Goal: Transaction & Acquisition: Register for event/course

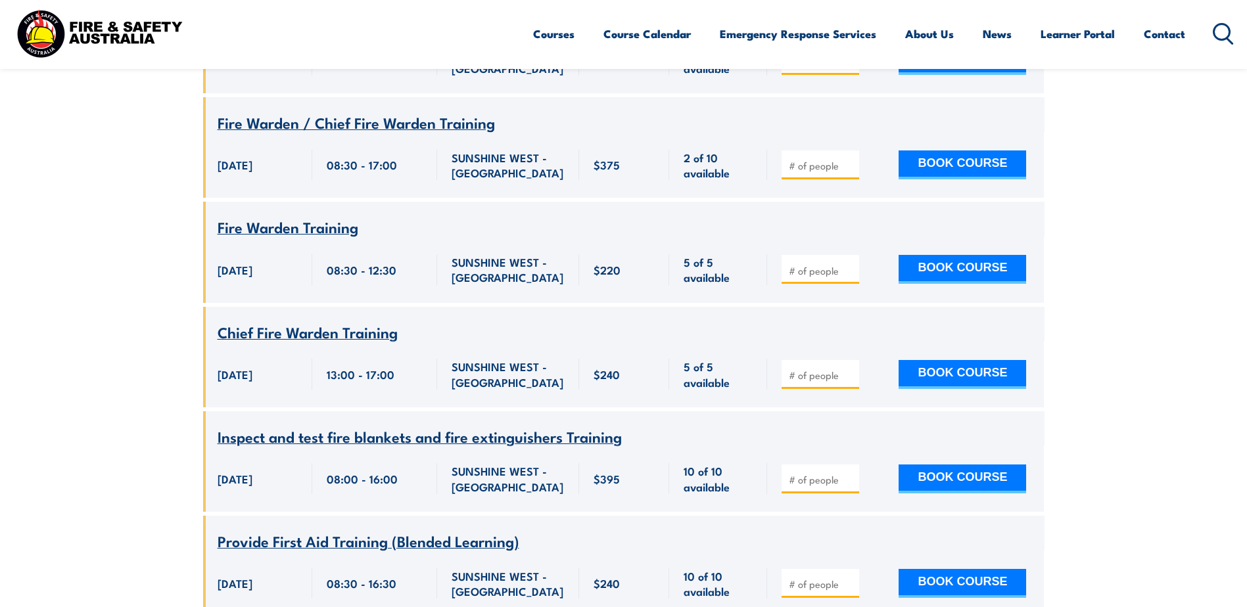
scroll to position [6447, 0]
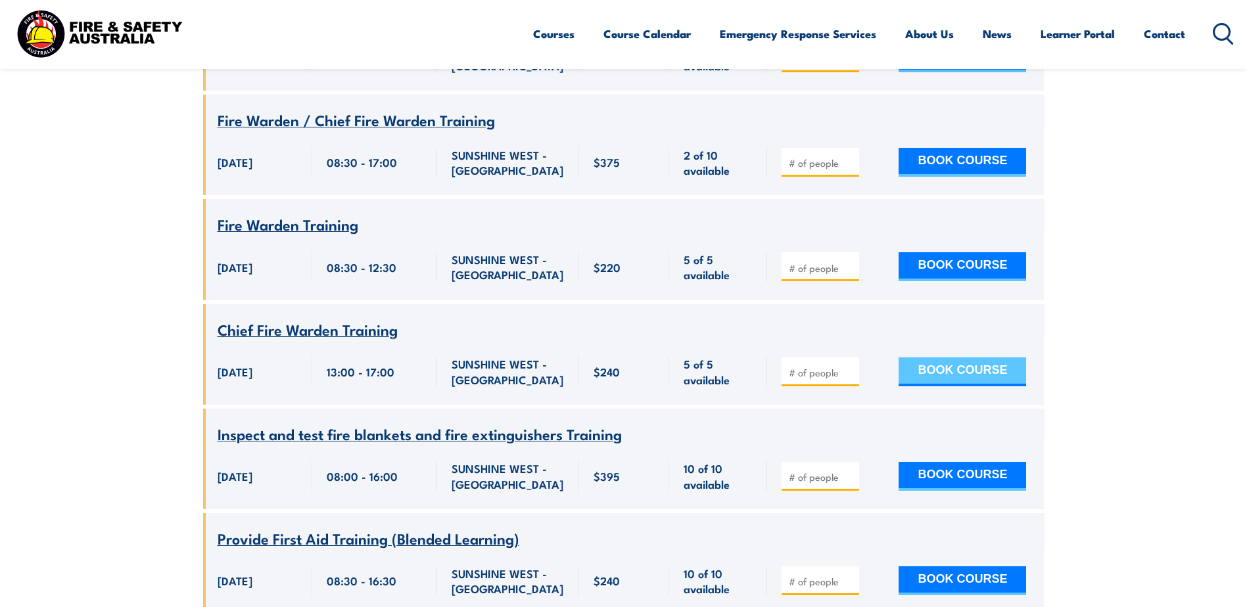
click at [922, 387] on button "BOOK COURSE" at bounding box center [963, 372] width 128 height 29
click at [853, 379] on input "1" at bounding box center [822, 372] width 66 height 13
click at [853, 379] on input "2" at bounding box center [822, 372] width 66 height 13
click at [853, 379] on input "3" at bounding box center [822, 372] width 66 height 13
type input "4"
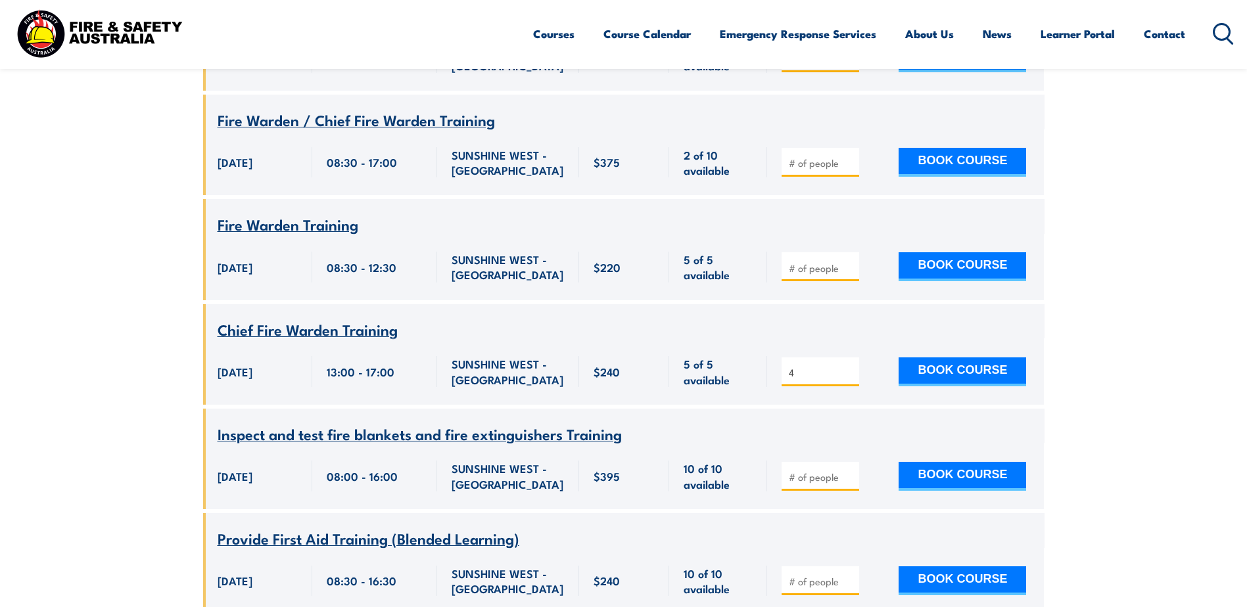
click at [853, 379] on input "4" at bounding box center [822, 372] width 66 height 13
click at [909, 387] on button "BOOK COURSE" at bounding box center [963, 372] width 128 height 29
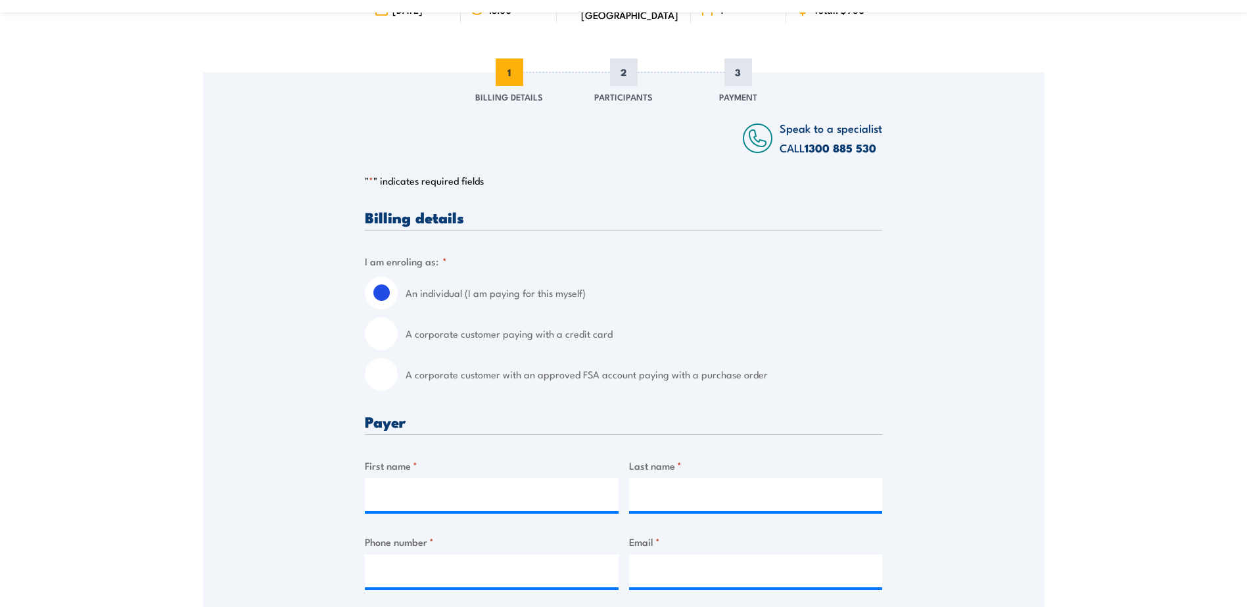
scroll to position [197, 0]
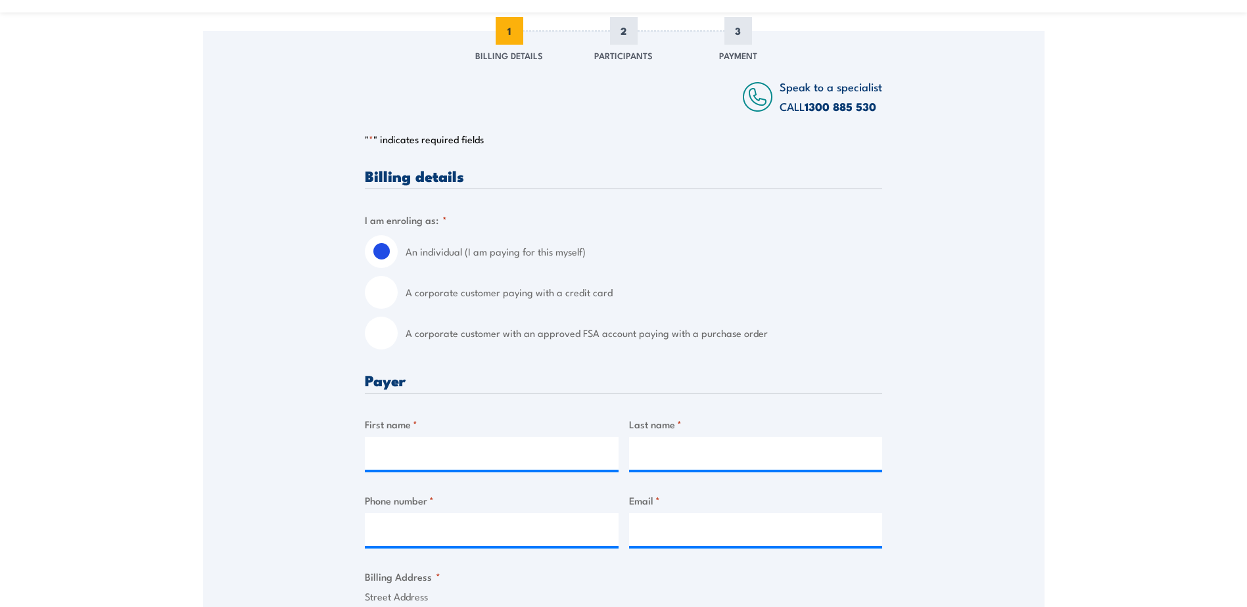
click at [379, 292] on input "A corporate customer paying with a credit card" at bounding box center [381, 292] width 33 height 33
radio input "true"
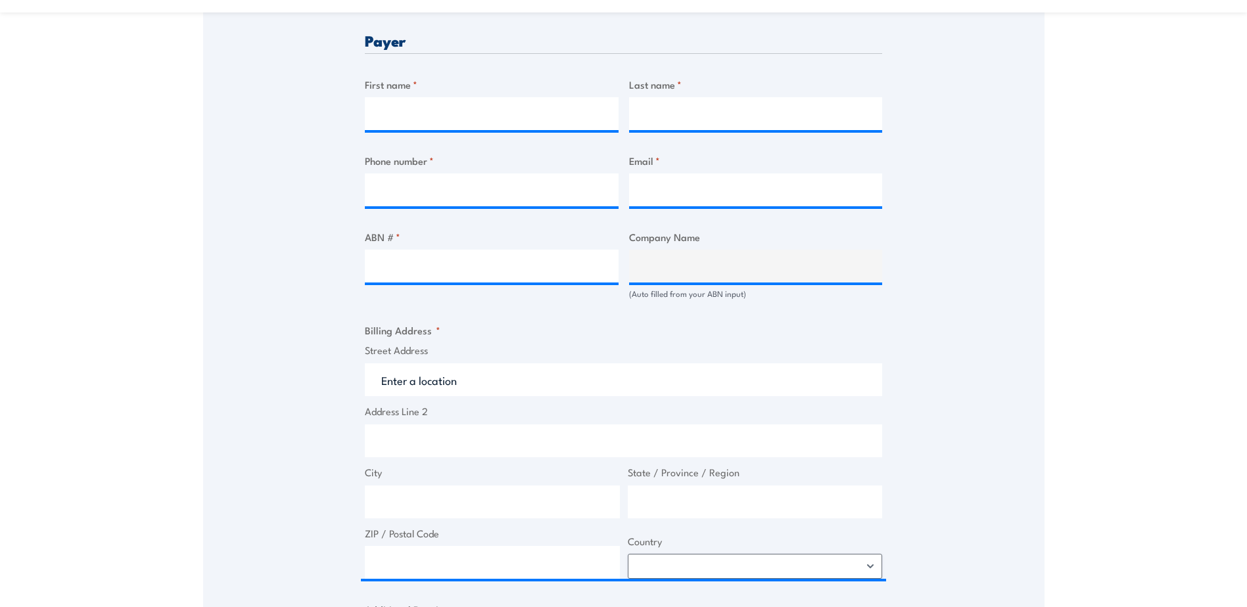
scroll to position [526, 0]
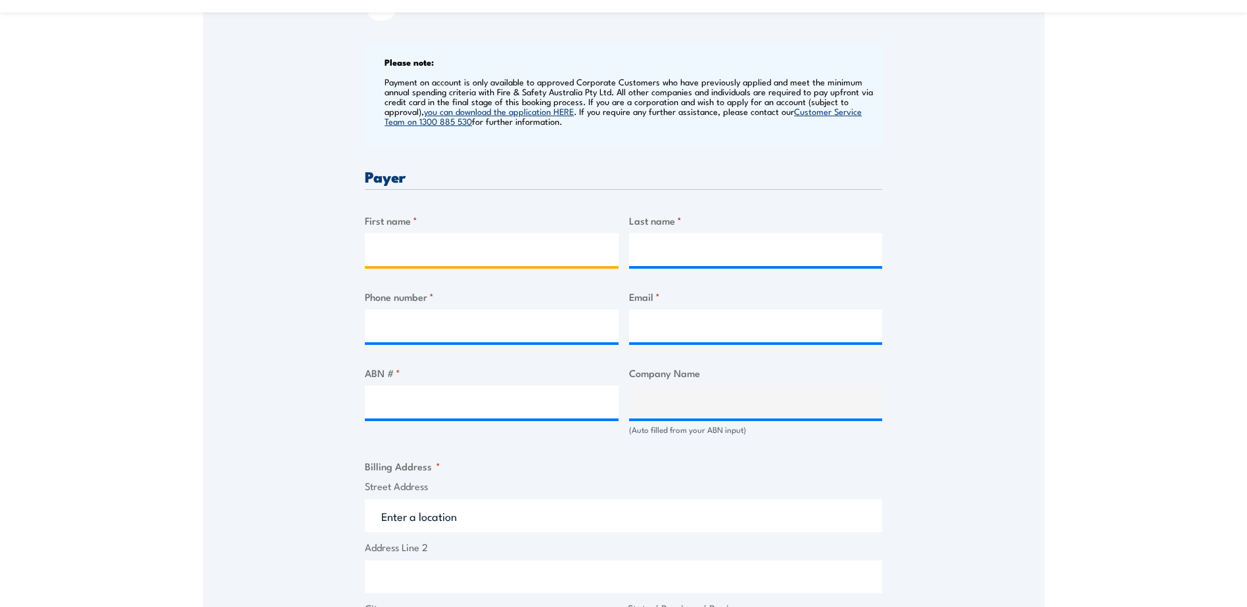
click at [425, 242] on input "First name *" at bounding box center [492, 249] width 254 height 33
type input "Khoa Nguyen"
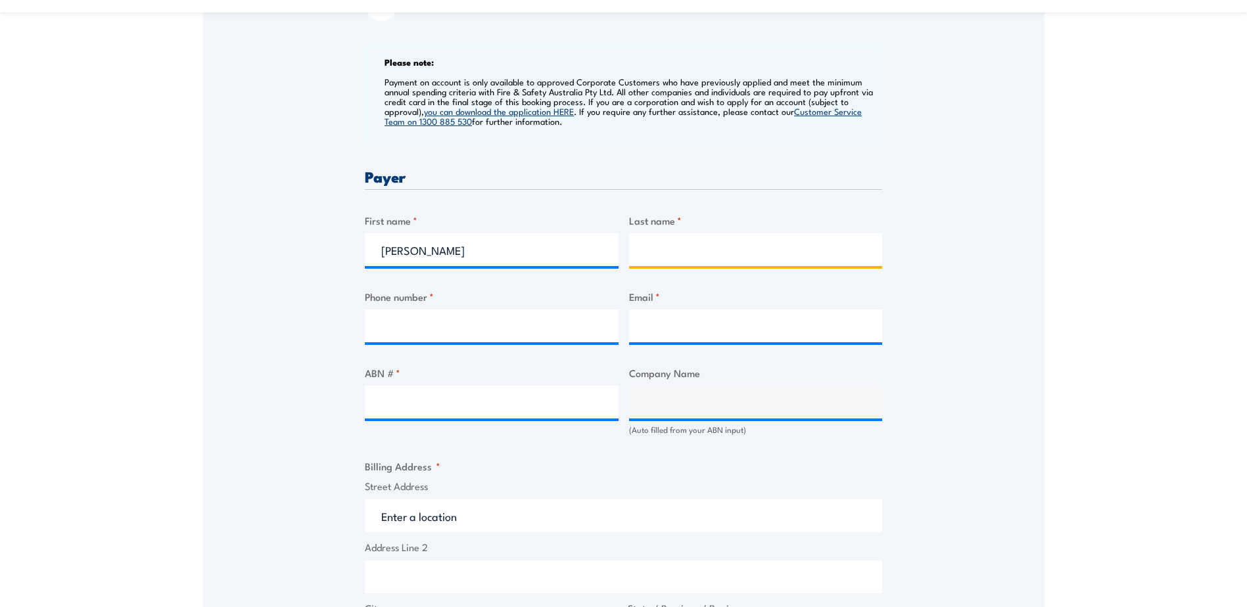
type input "Pham"
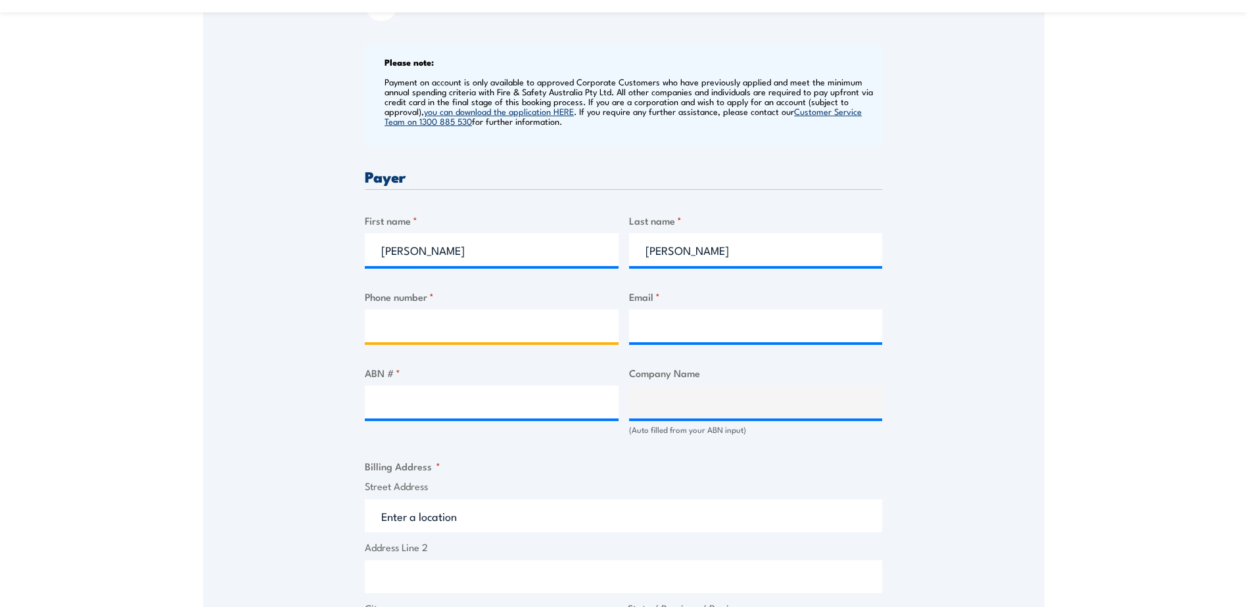
type input "0447997979"
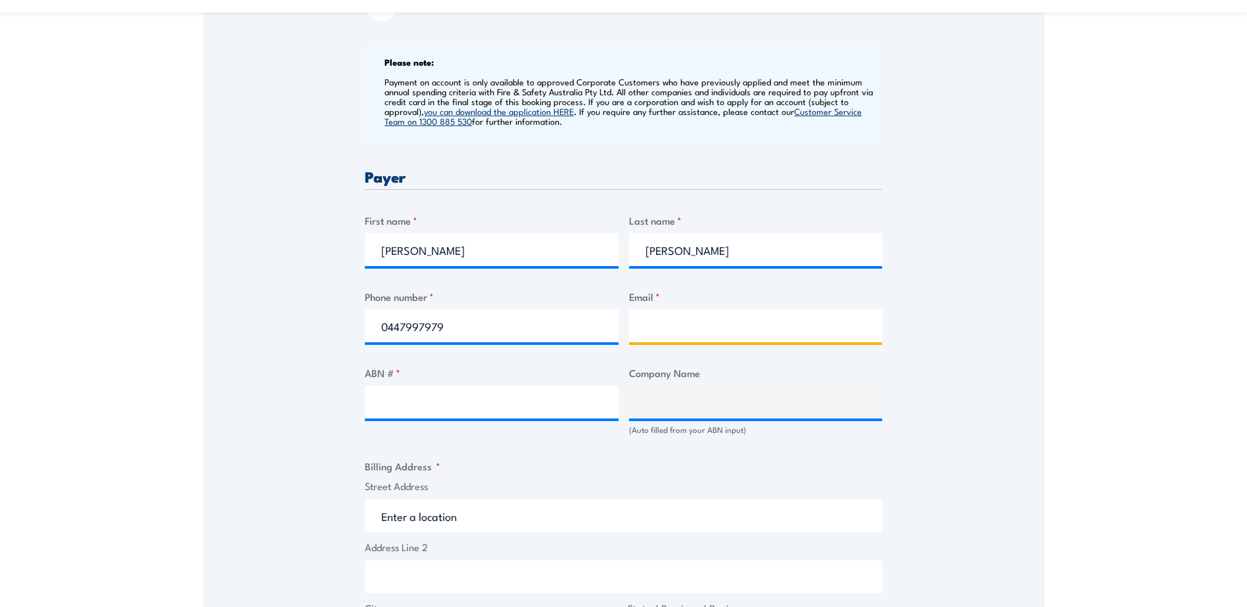
type input "andy997979@gmail.com"
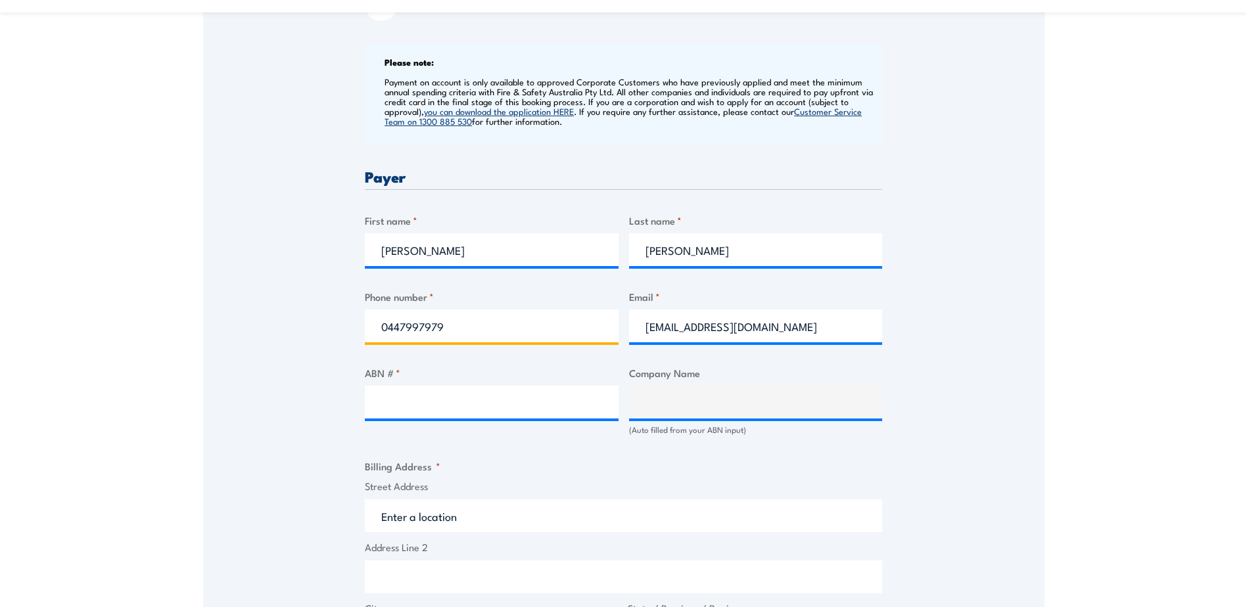
drag, startPoint x: 483, startPoint y: 327, endPoint x: 316, endPoint y: 329, distance: 166.3
click at [316, 329] on div "Speak to a specialist CALL 1300 885 530 CALL 1300 885 530 " * " indicates requi…" at bounding box center [624, 410] width 842 height 1417
type input "0438343564"
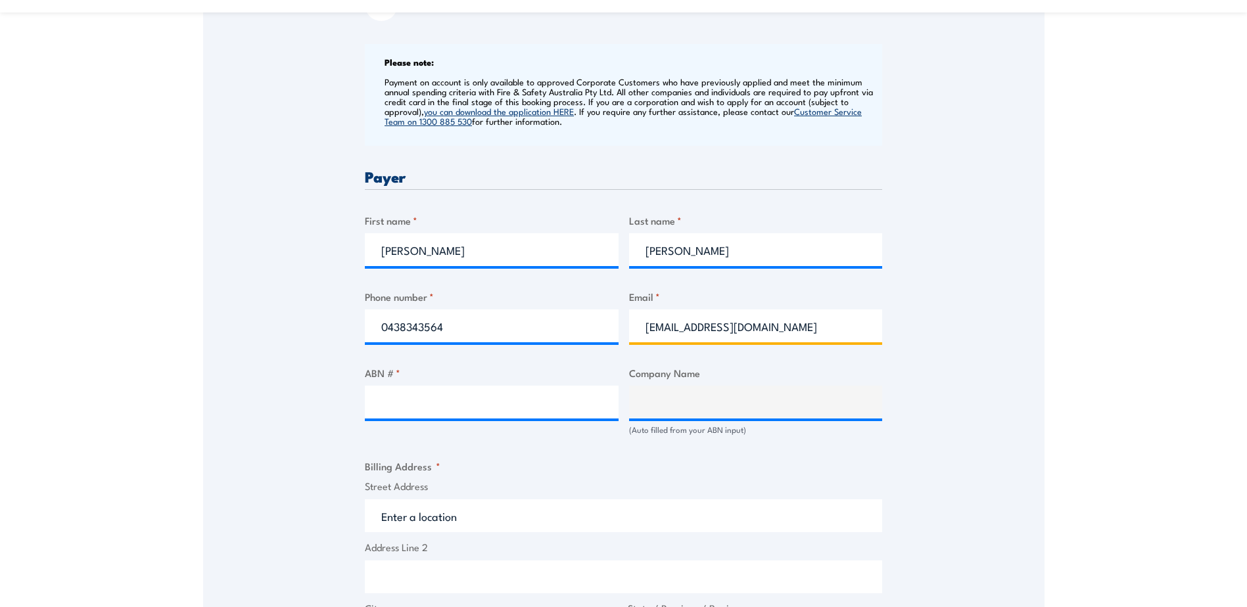
click at [772, 325] on input "andy997979@gmail.com" at bounding box center [756, 326] width 254 height 33
drag, startPoint x: 792, startPoint y: 325, endPoint x: 618, endPoint y: 314, distance: 173.9
click at [618, 314] on div "Billing details I am enroling as: * An individual (I am paying for this myself)…" at bounding box center [623, 477] width 517 height 1275
click at [842, 310] on input "andy997979@gmail.com" at bounding box center [756, 326] width 254 height 33
drag, startPoint x: 842, startPoint y: 325, endPoint x: 581, endPoint y: 308, distance: 262.2
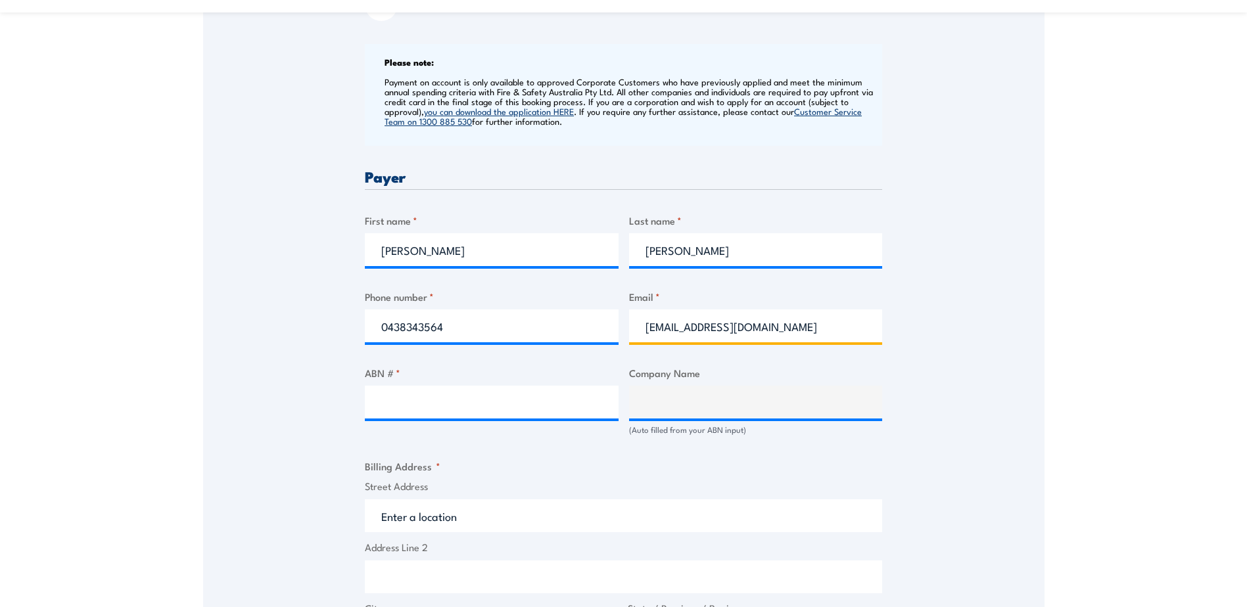
click at [581, 308] on div "Billing details I am enroling as: * An individual (I am paying for this myself)…" at bounding box center [623, 477] width 517 height 1275
type input "khoa.pham@lwb.org.au"
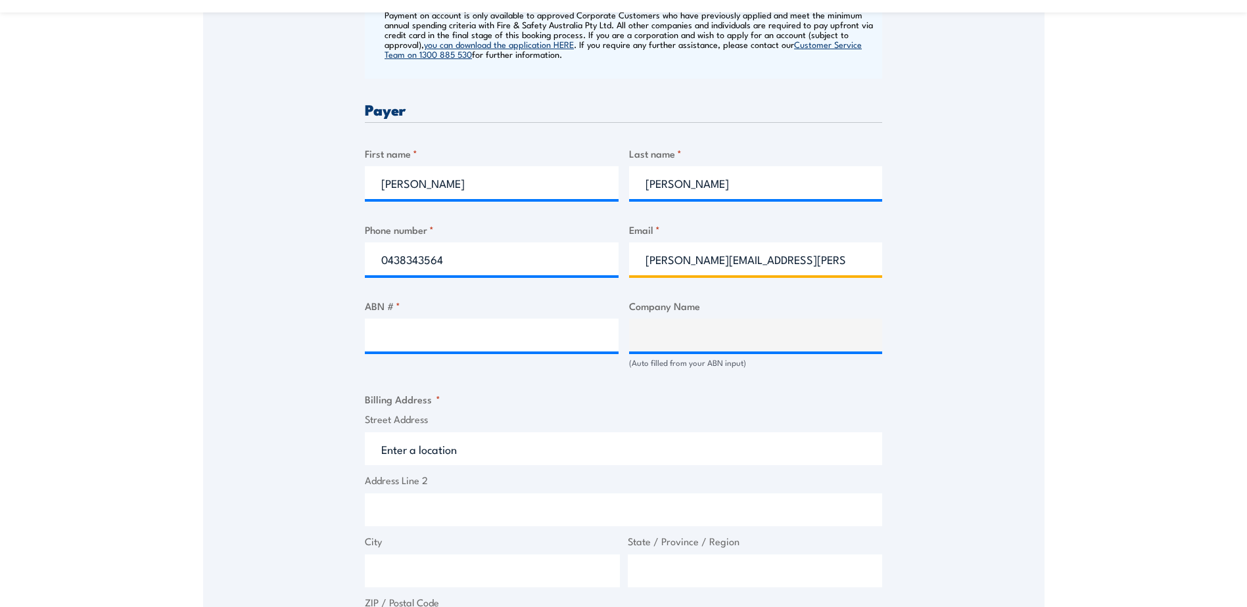
scroll to position [657, 0]
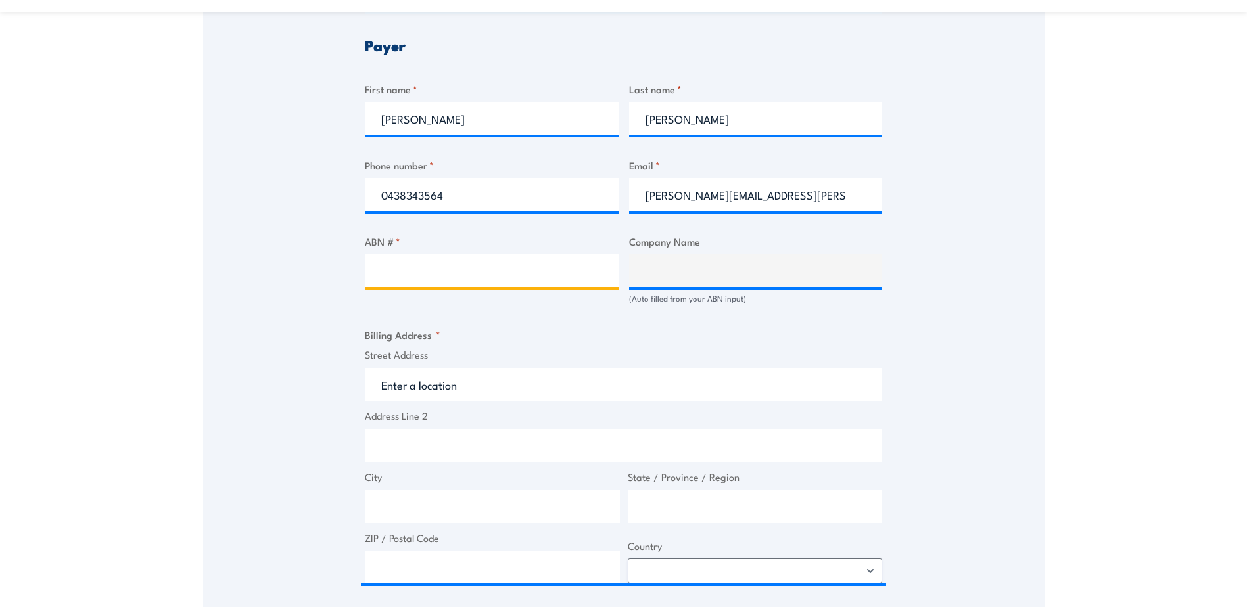
click at [493, 279] on input "ABN # *" at bounding box center [492, 270] width 254 height 33
click at [546, 271] on input "ABN # *" at bounding box center [492, 270] width 254 height 33
paste input "https://www.google.com/url?sa=t&rct=j&q=&esrc=s&source=web&cd=&cad=rja&uact=8&v…"
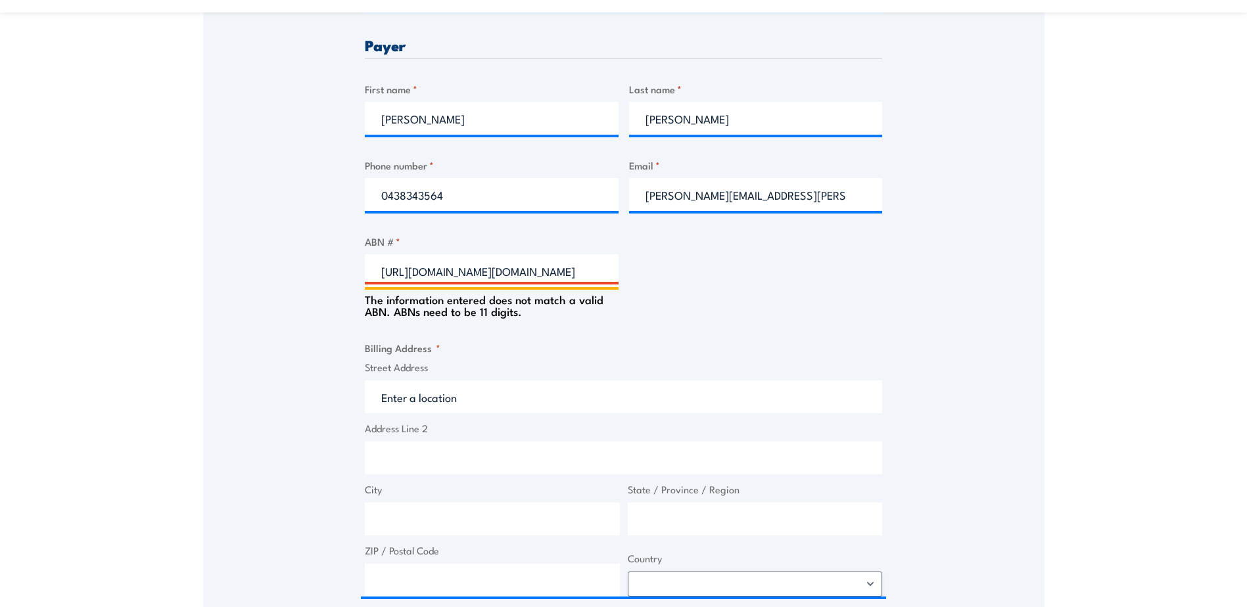
scroll to position [0, 0]
drag, startPoint x: 599, startPoint y: 275, endPoint x: 277, endPoint y: 290, distance: 322.5
click at [277, 290] on div "Speak to a specialist CALL 1300 885 530 CALL 1300 885 530 " * " indicates requi…" at bounding box center [624, 286] width 842 height 1431
drag, startPoint x: 579, startPoint y: 268, endPoint x: -162, endPoint y: 353, distance: 745.2
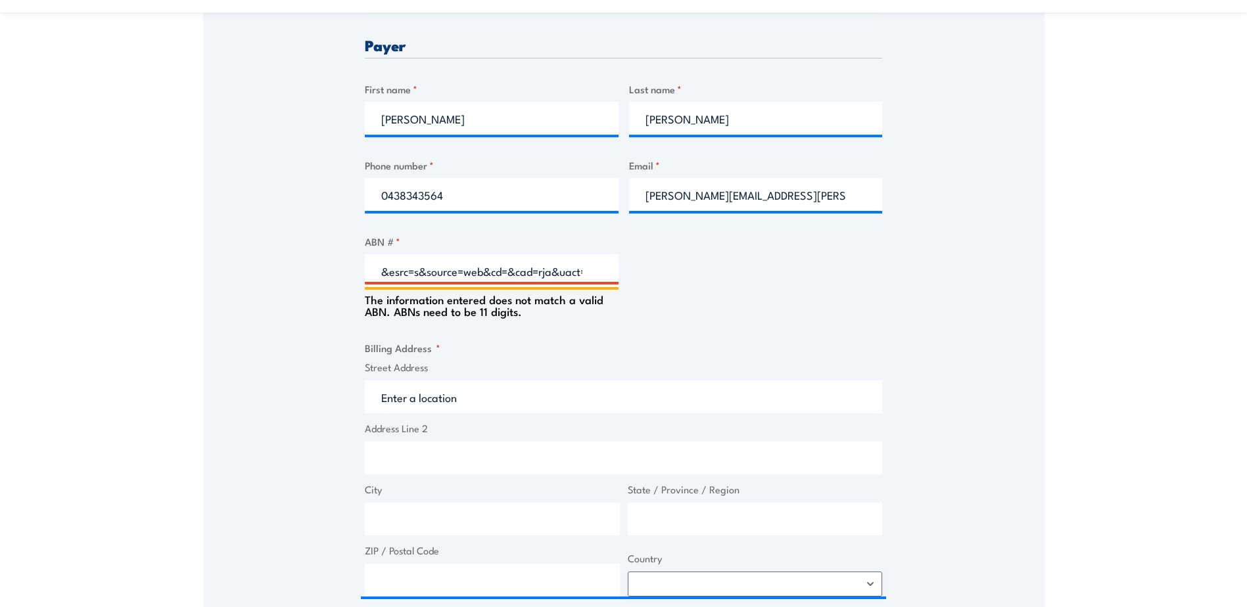
type input "ved=2ahUKEwi7q5TYk5iPAxWd4jgGHWH0JX8QFnoECAkQAQ&url=https%3A%2F%2Fabr.business.…"
click at [513, 272] on input "ved=2ahUKEwi7q5TYk5iPAxWd4jgGHWH0JX8QFnoECAkQAQ&url=https%3A%2F%2Fabr.business.…" at bounding box center [492, 270] width 254 height 33
click at [513, 268] on input "ved=2ahUKEwi7q5TYk5iPAxWd4jgGHWH0JX8QFnoECAkQAQ&url=https%3A%2F%2Fabr.business.…" at bounding box center [492, 270] width 254 height 33
type input "15101252171"
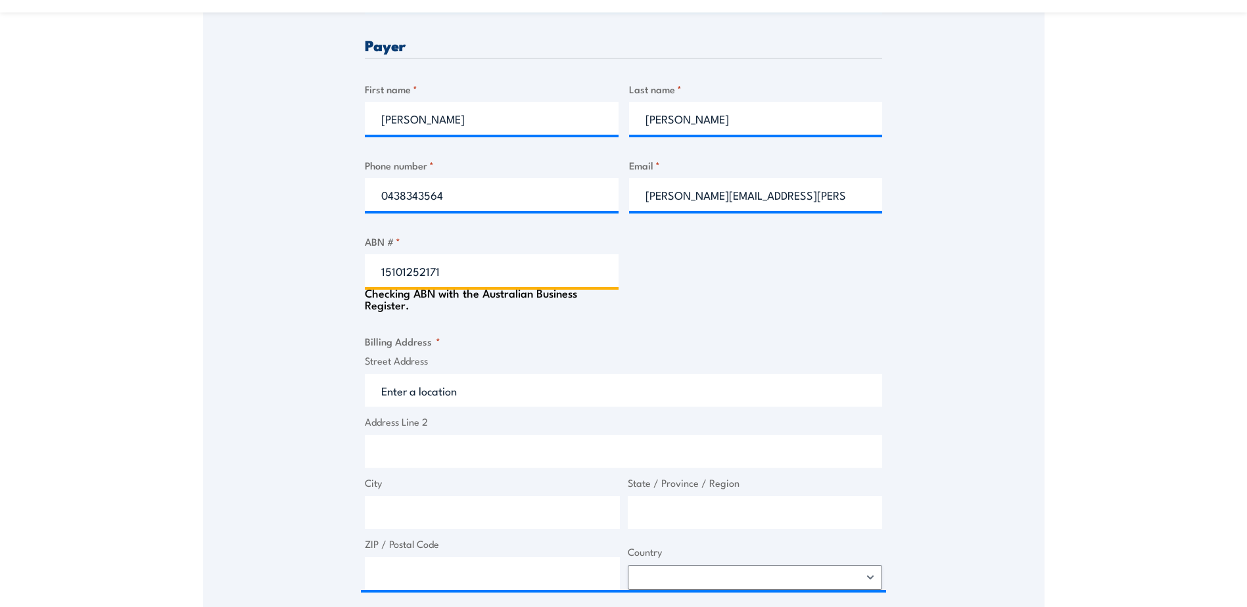
type input "Life Without Barriers"
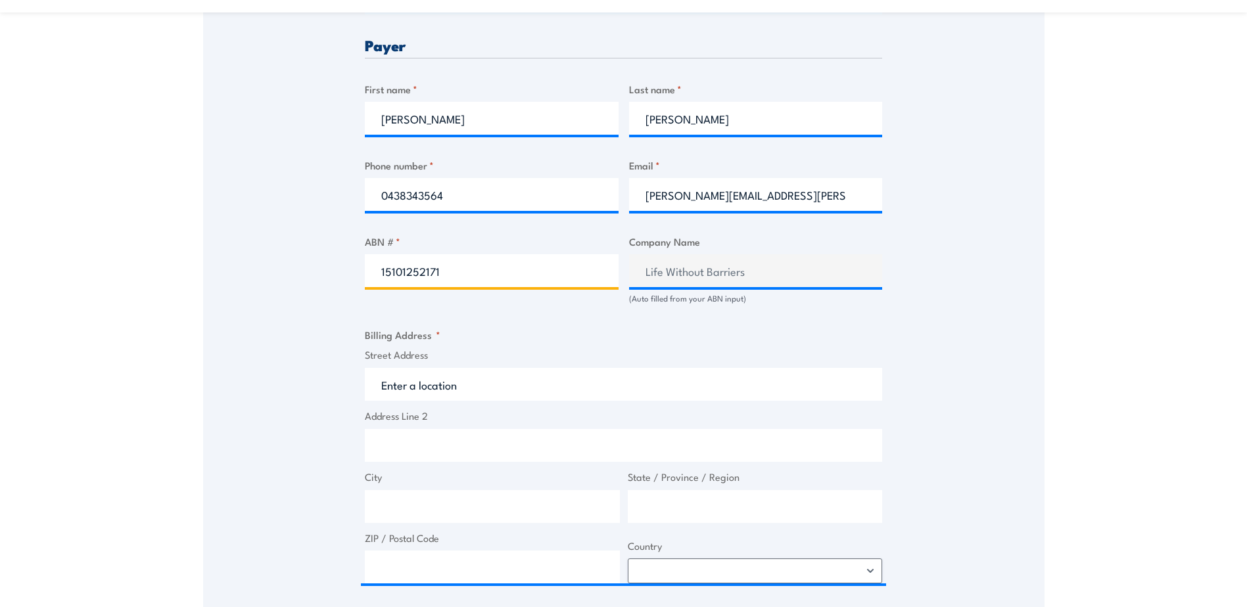
type input "15101252171"
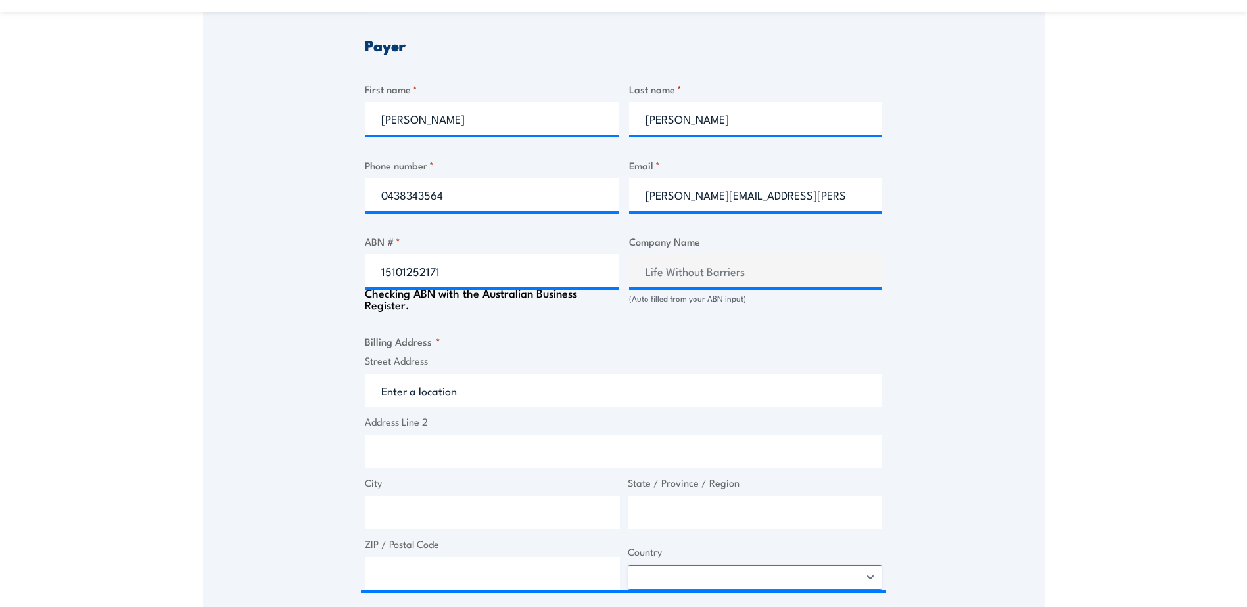
click at [937, 337] on div "Speak to a specialist CALL 1300 885 530 CALL 1300 885 530 " * " indicates requi…" at bounding box center [624, 283] width 842 height 1424
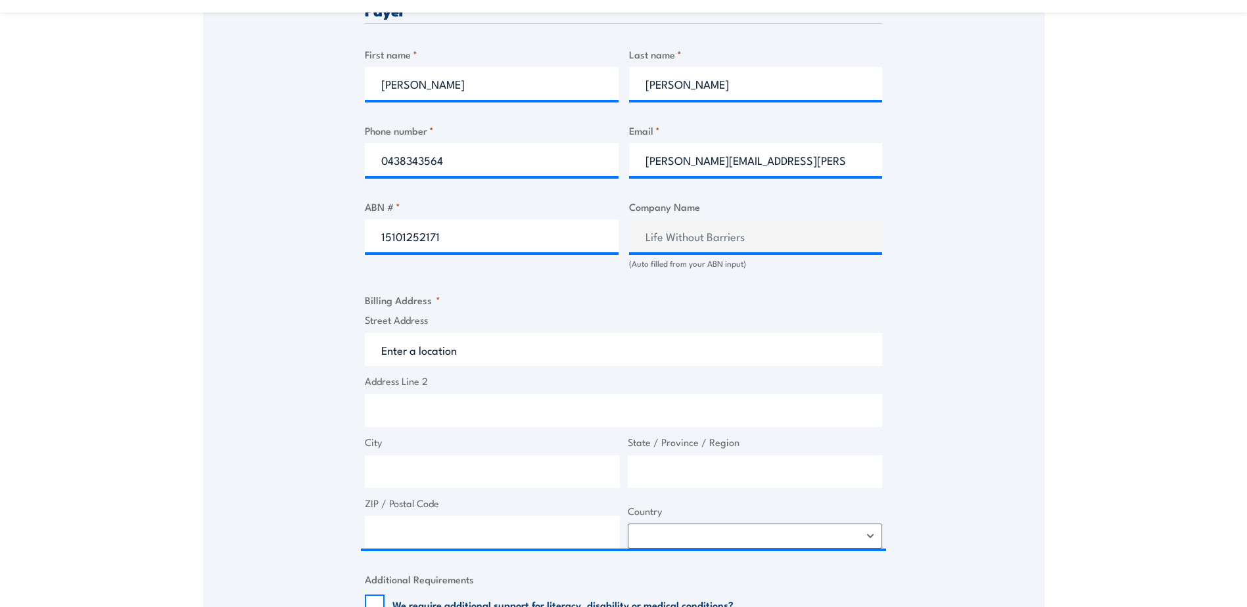
scroll to position [723, 0]
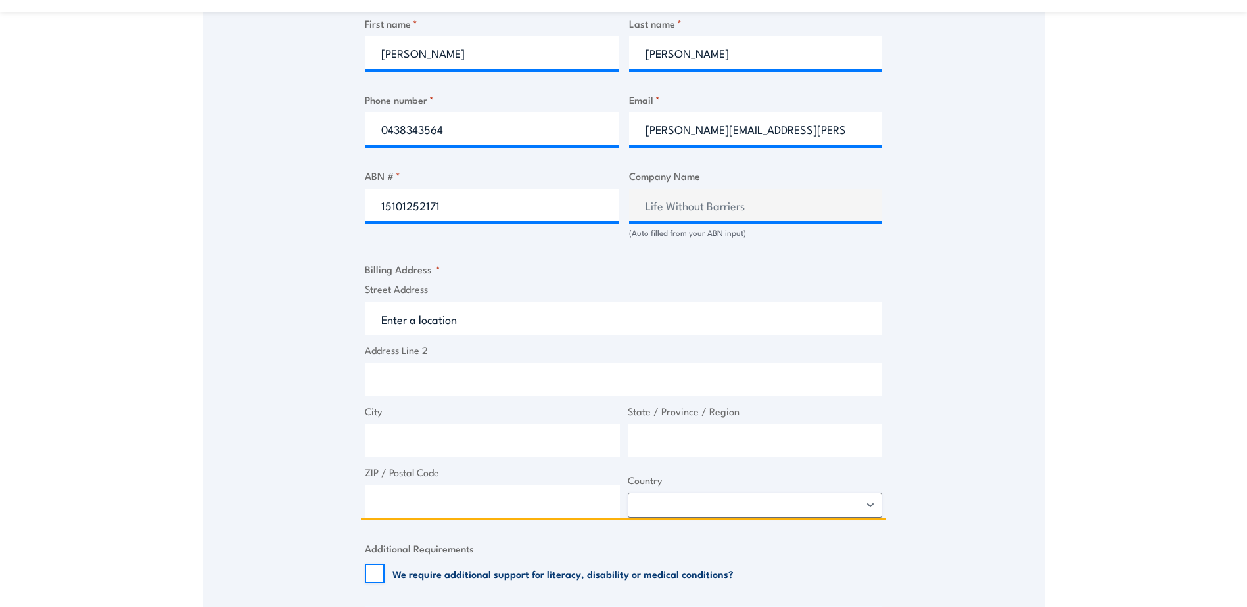
click at [425, 323] on input "Street Address" at bounding box center [623, 318] width 517 height 33
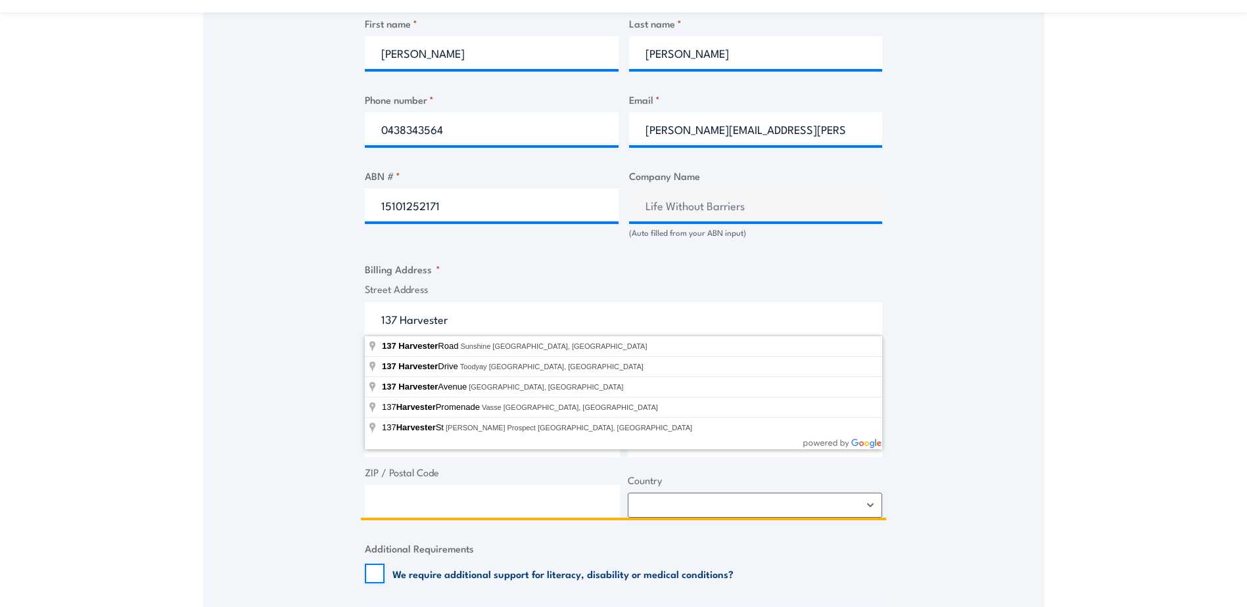
type input "137 Harvester Road, Sunshine VIC, Australia"
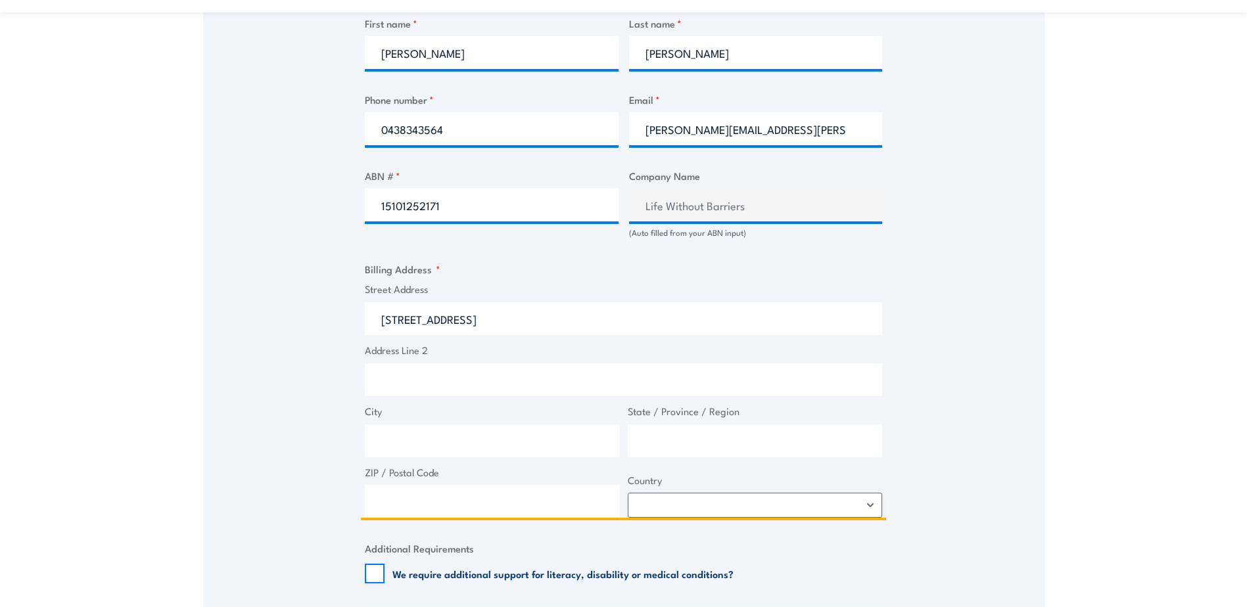
type input "137 Harvester Rd"
type input "Sunshine"
type input "Victoria"
type input "3020"
select select "Australia"
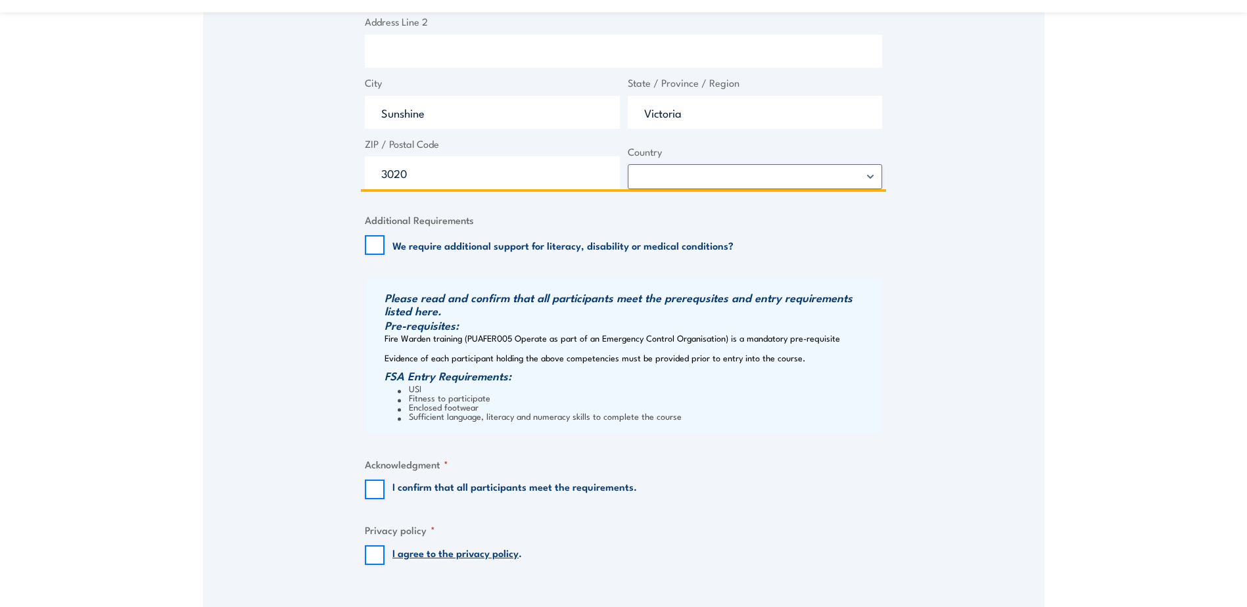
scroll to position [1118, 0]
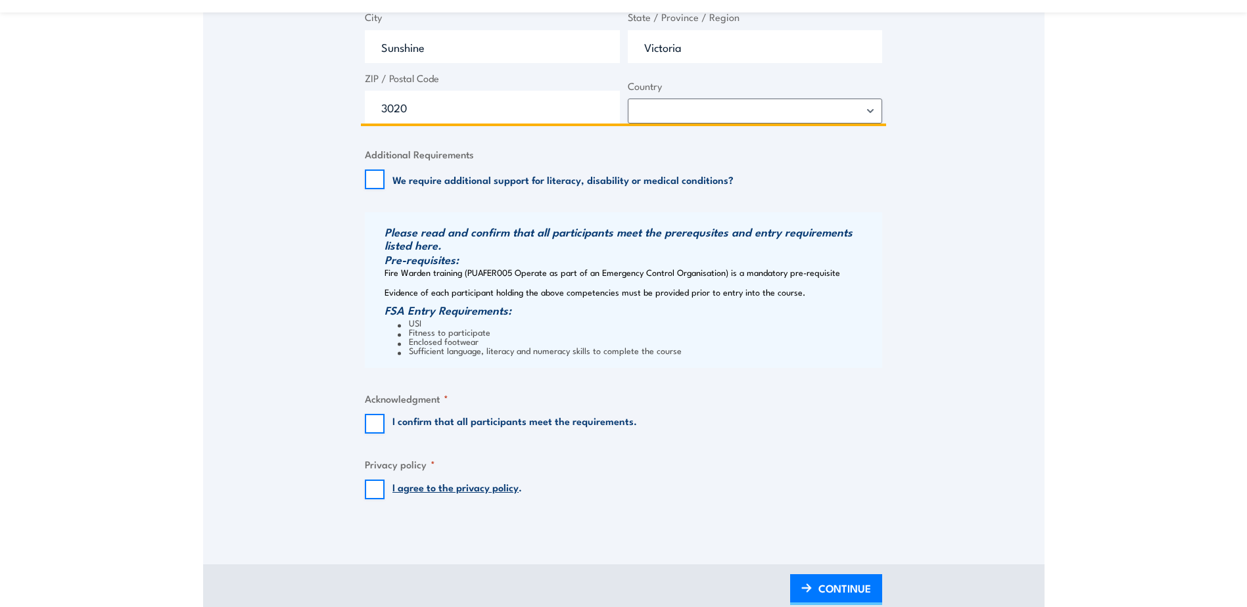
type input "137 Harvester Rd"
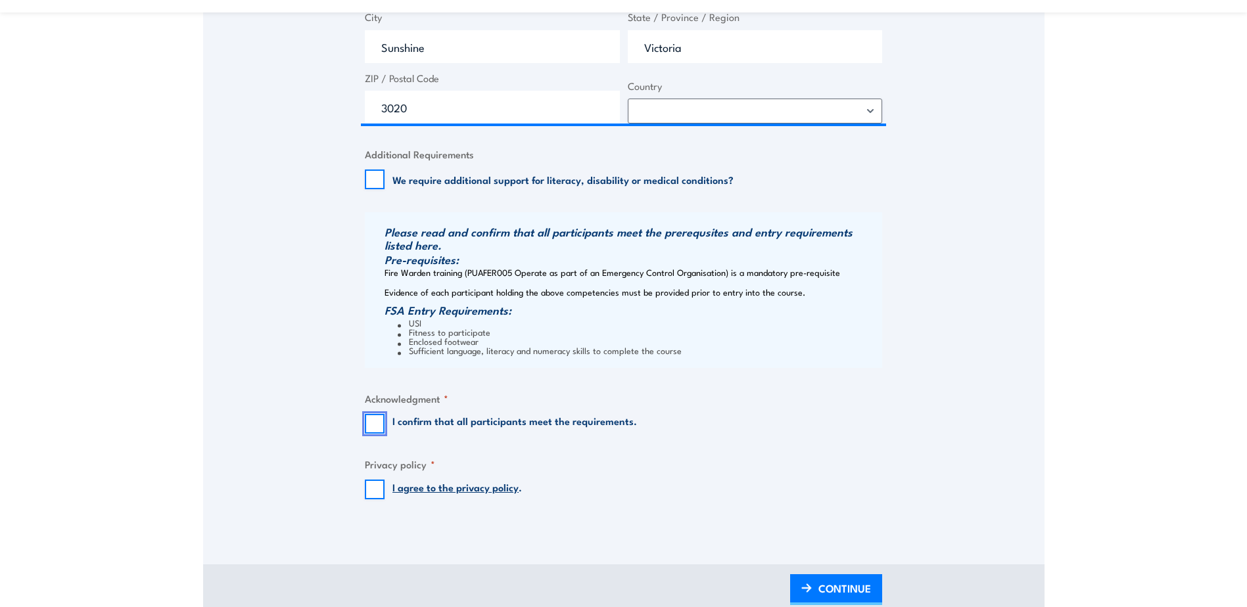
click at [375, 421] on input "I confirm that all participants meet the requirements." at bounding box center [375, 424] width 20 height 20
checkbox input "true"
click at [375, 492] on input "I agree to the privacy policy ." at bounding box center [375, 490] width 20 height 20
checkbox input "true"
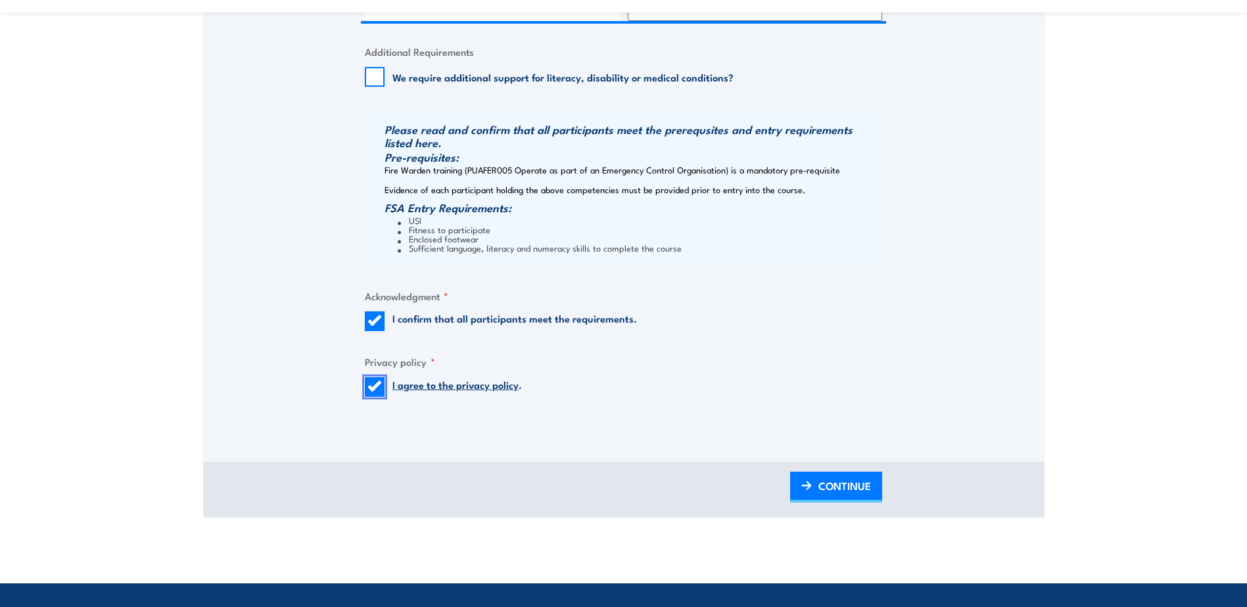
scroll to position [1249, 0]
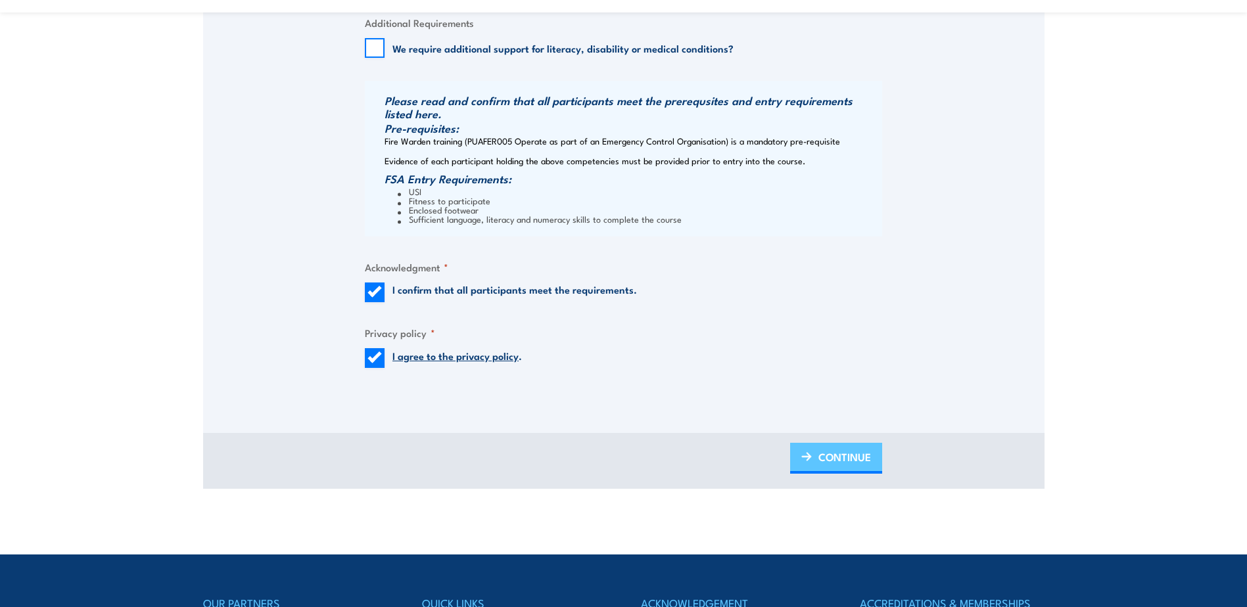
click at [808, 454] on img at bounding box center [806, 456] width 11 height 9
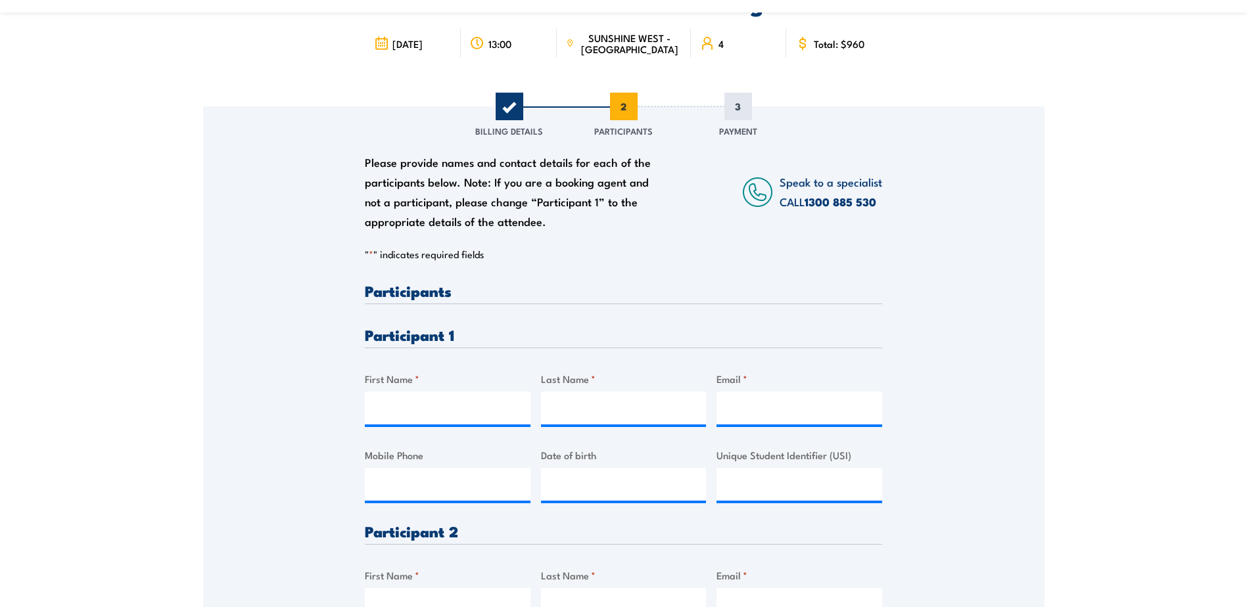
scroll to position [263, 0]
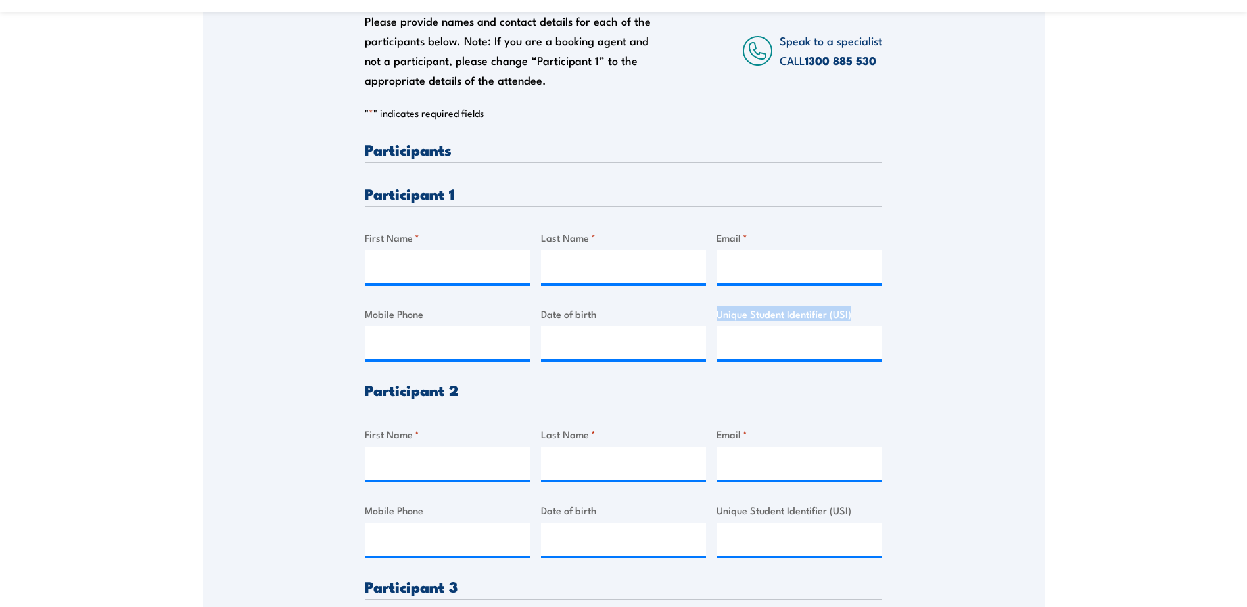
drag, startPoint x: 859, startPoint y: 318, endPoint x: 717, endPoint y: 318, distance: 142.0
click at [717, 318] on label "Unique Student Identifier (USI)" at bounding box center [800, 313] width 166 height 15
copy label "Unique Student Identifier (USI)"
drag, startPoint x: 410, startPoint y: 260, endPoint x: 407, endPoint y: 276, distance: 16.6
click at [410, 260] on input "First Name *" at bounding box center [448, 266] width 166 height 33
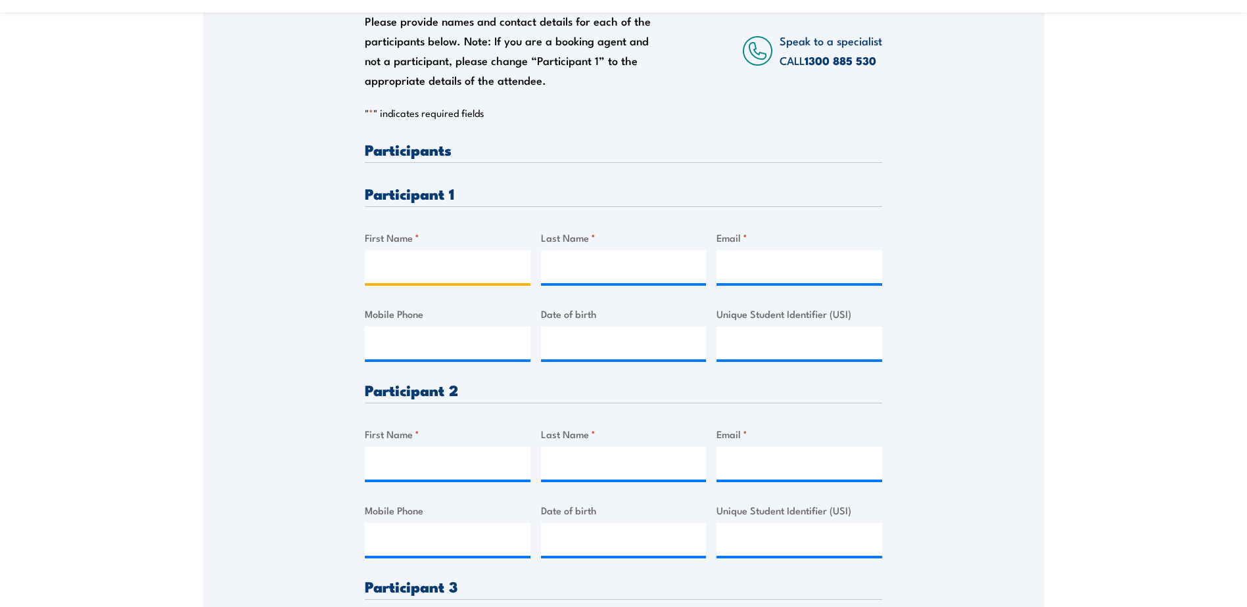
type input "Khoa Nguyen"
type input "Pham"
type input "andy997979@gmail.com"
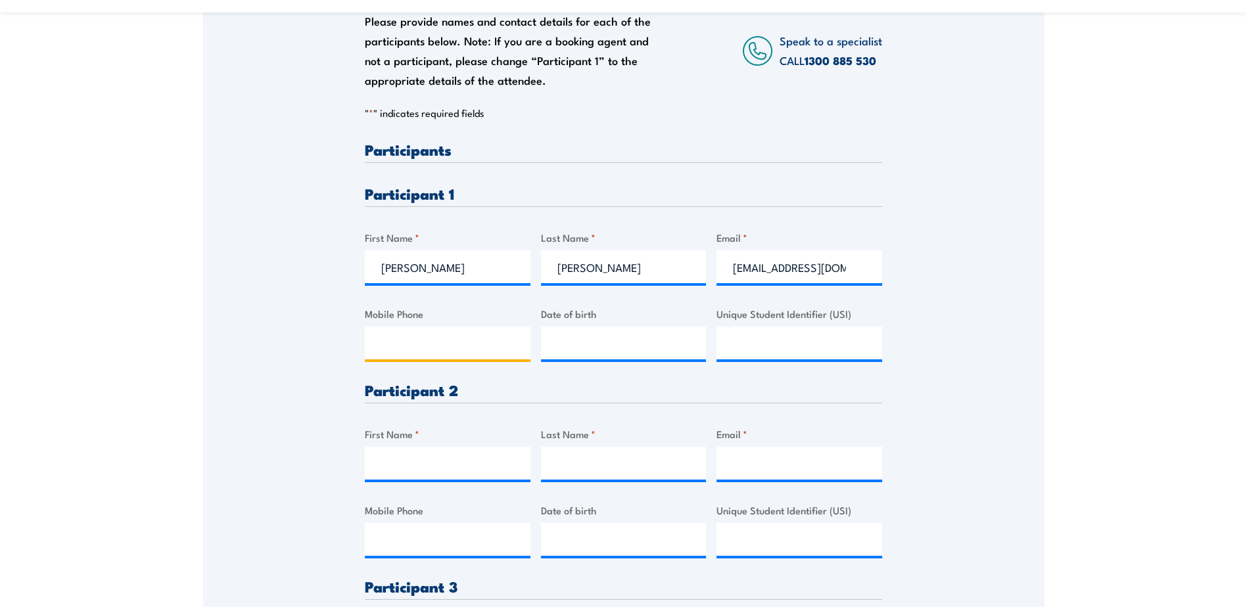
type input "0447997979"
drag, startPoint x: 861, startPoint y: 274, endPoint x: 696, endPoint y: 274, distance: 165.0
click at [696, 274] on div "Please provide names and contact details for each of the participants below. No…" at bounding box center [623, 557] width 517 height 830
type input "l"
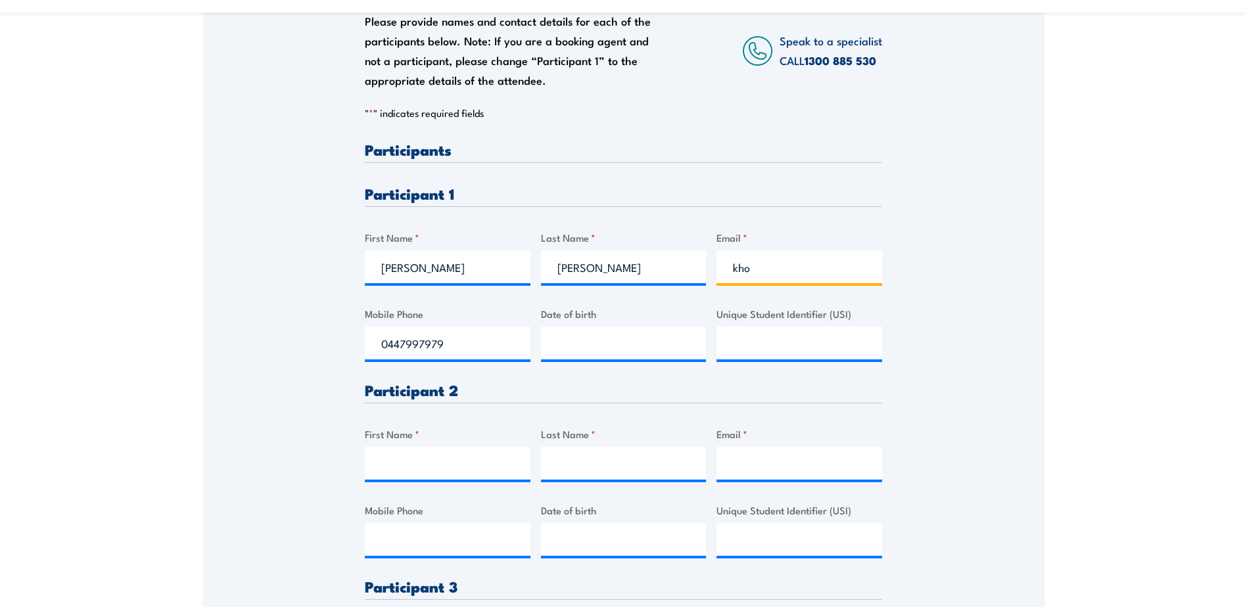
type input "khoa.pham@lwb.org.au"
click at [767, 343] on input "Unique Student Identifier (USI)" at bounding box center [800, 343] width 166 height 33
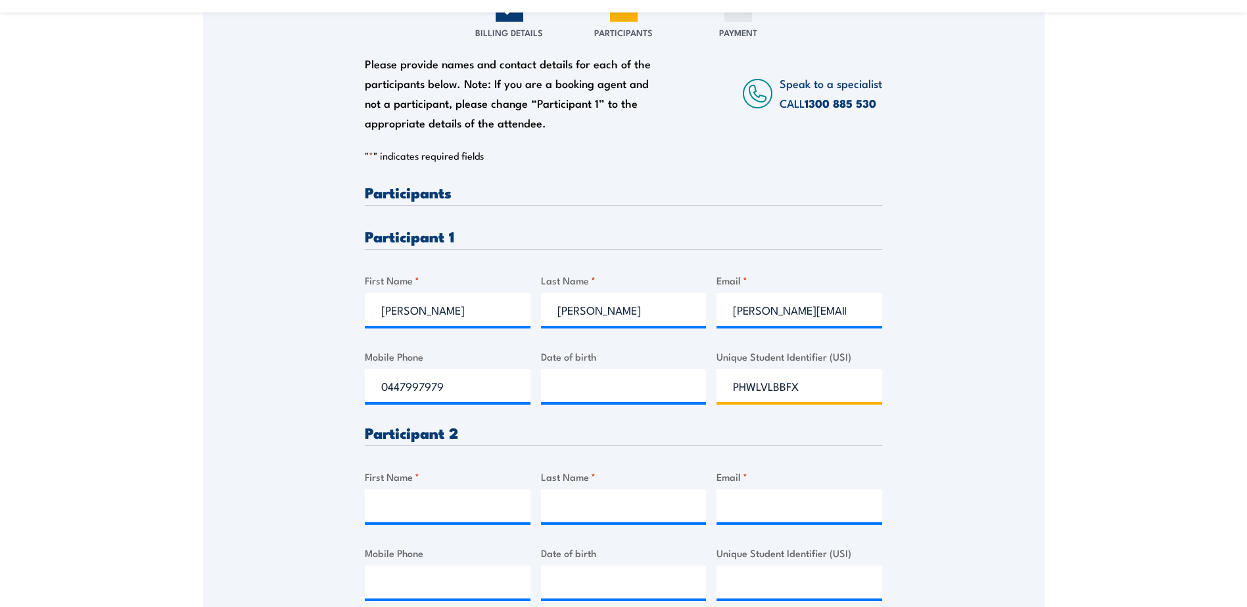
scroll to position [197, 0]
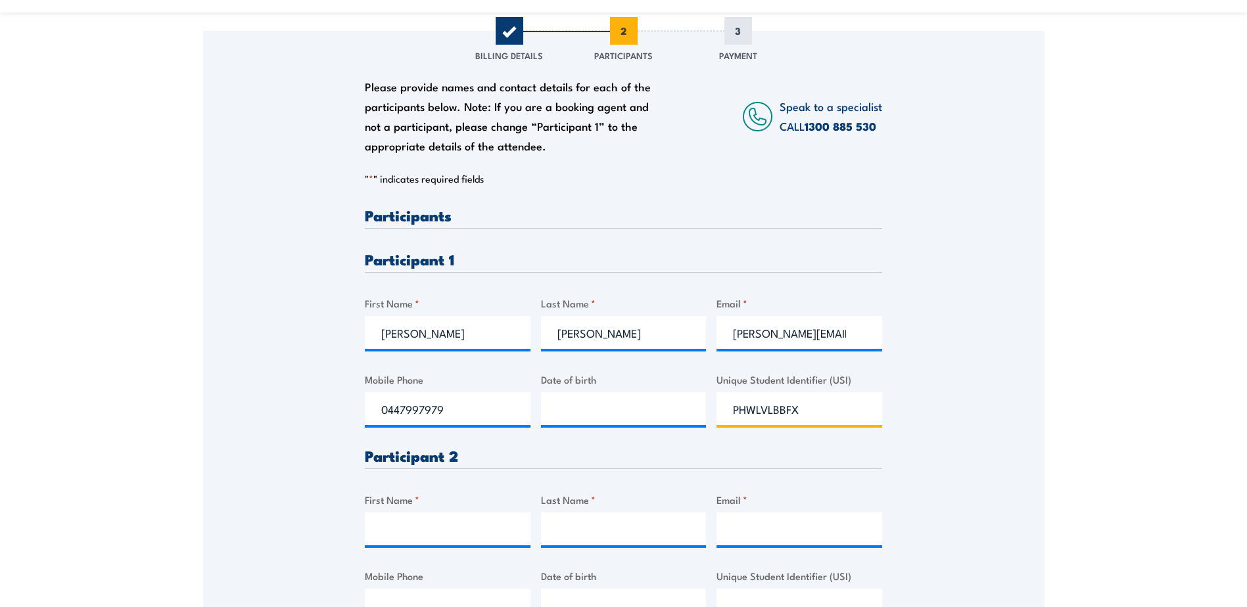
type input "PHWLVLBBFX"
click at [579, 408] on input "__/__/____" at bounding box center [624, 408] width 166 height 33
type input "14/07/1983"
drag, startPoint x: 466, startPoint y: 412, endPoint x: 339, endPoint y: 412, distance: 126.9
click at [339, 412] on div "Please provide names and contact details for each of the participants below. No…" at bounding box center [624, 537] width 842 height 1012
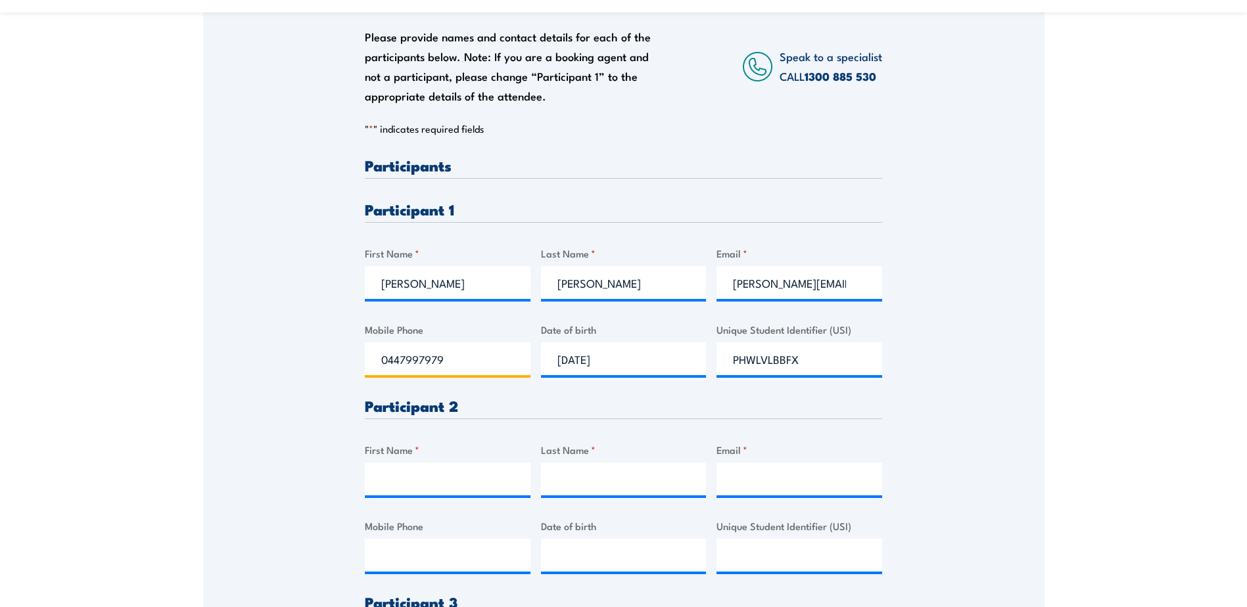
scroll to position [329, 0]
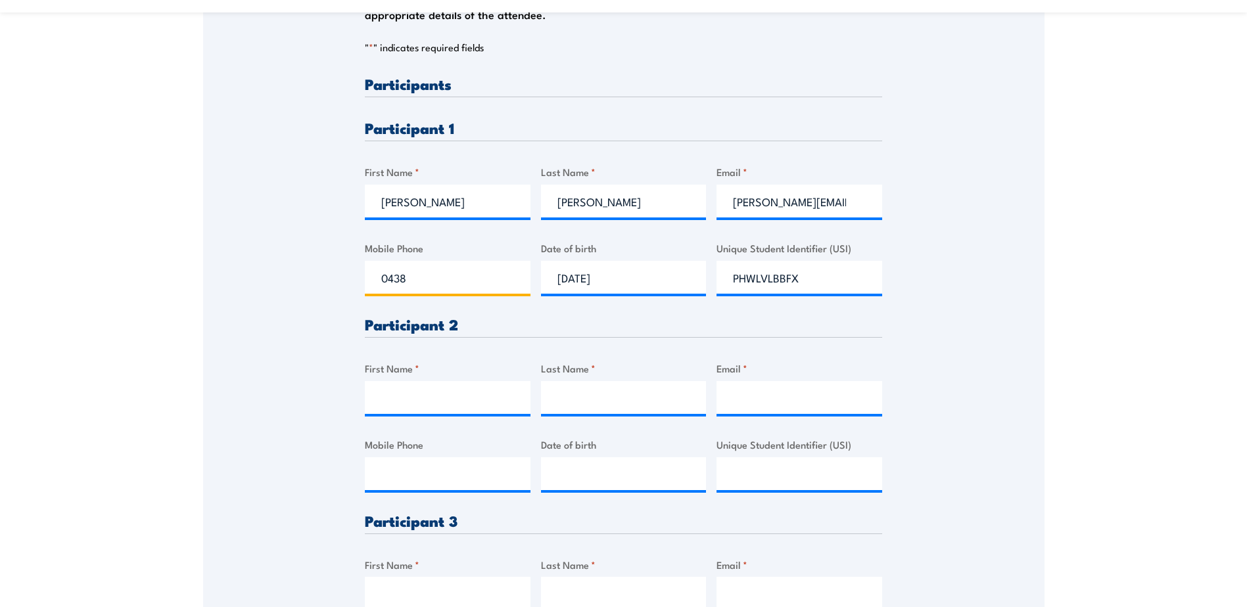
type input "0438343564"
click at [464, 403] on input "First Name *" at bounding box center [448, 397] width 166 height 33
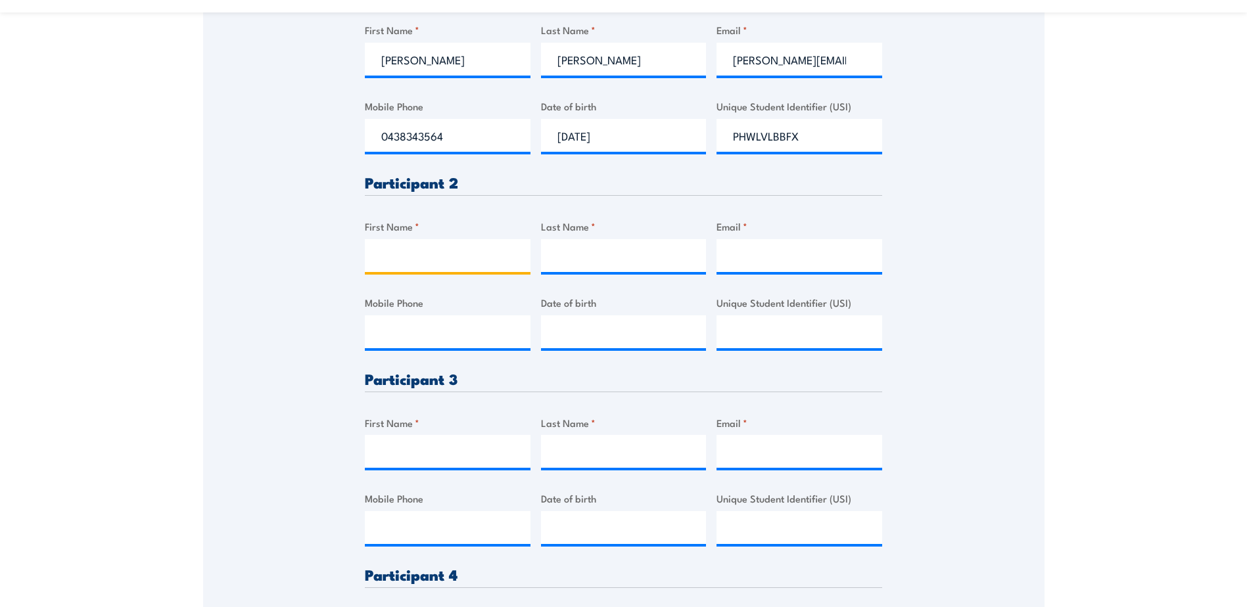
scroll to position [460, 0]
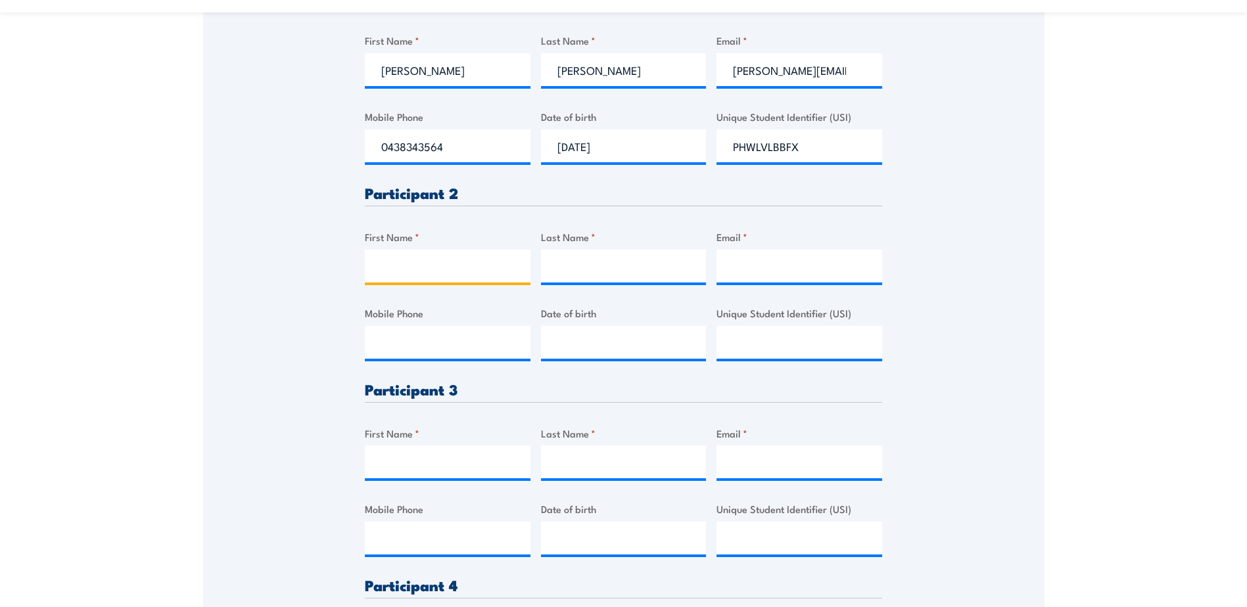
click at [401, 268] on input "First Name *" at bounding box center [448, 266] width 166 height 33
type input "K"
type input "Franklin"
type input "Uzoeto"
click at [786, 268] on input "Email *" at bounding box center [800, 266] width 166 height 33
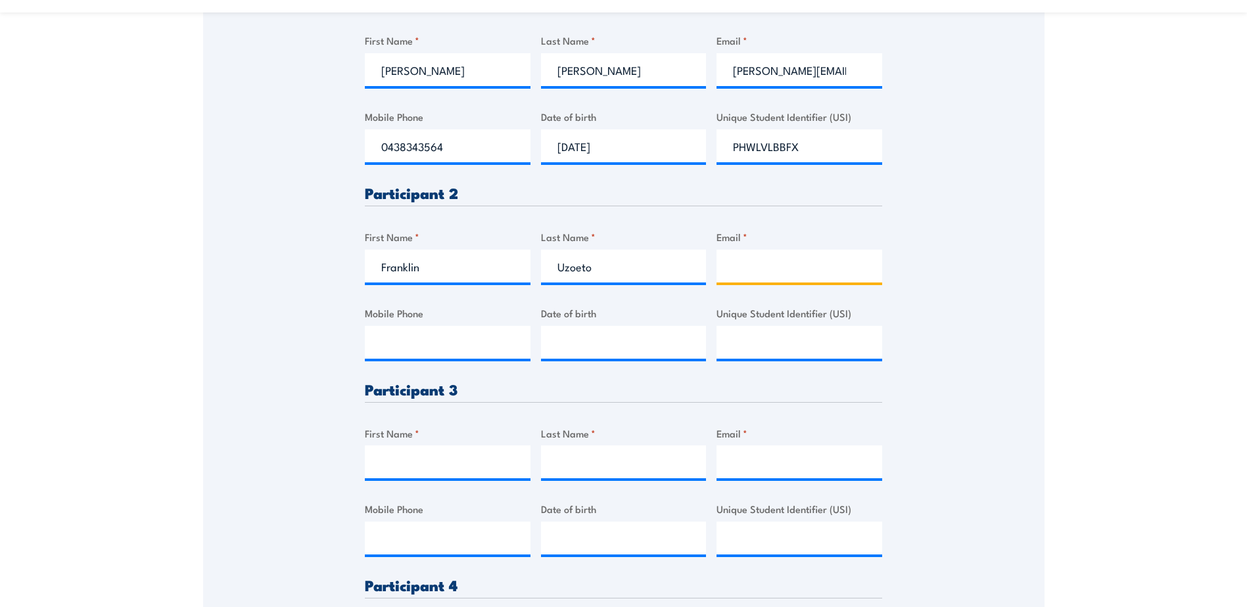
paste input "franklin.uzoeto@lwb.org.au"
type input "franklin.uzoeto@lwb.org.au"
click at [448, 346] on input "Mobile Phone" at bounding box center [448, 342] width 166 height 33
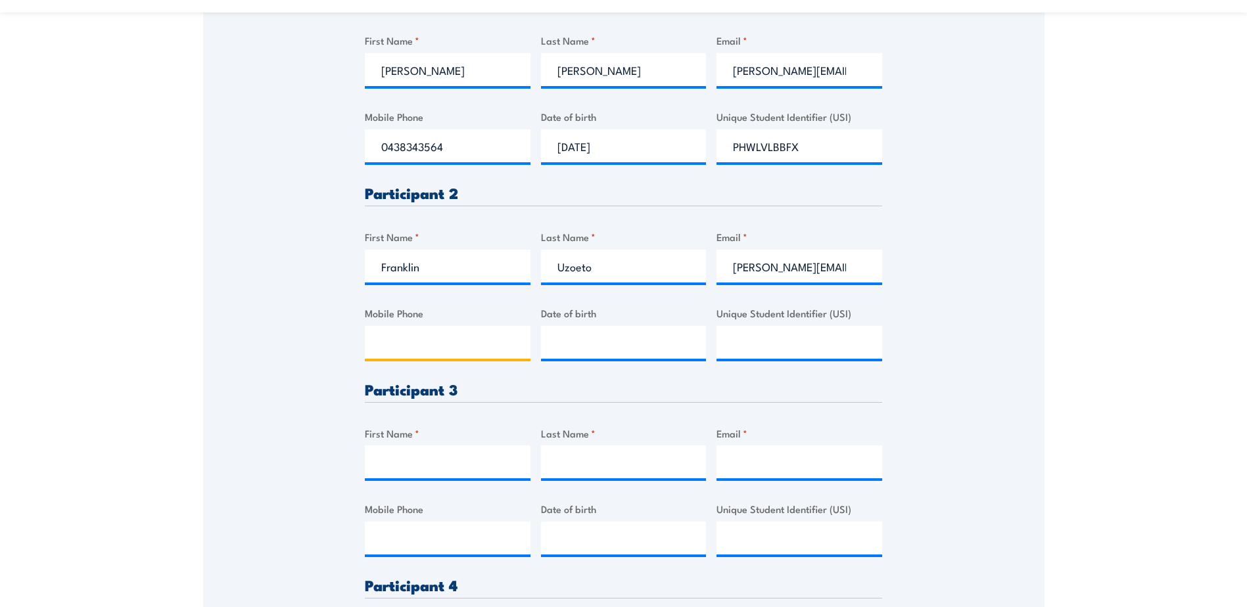
click at [431, 356] on input "Mobile Phone" at bounding box center [448, 342] width 166 height 33
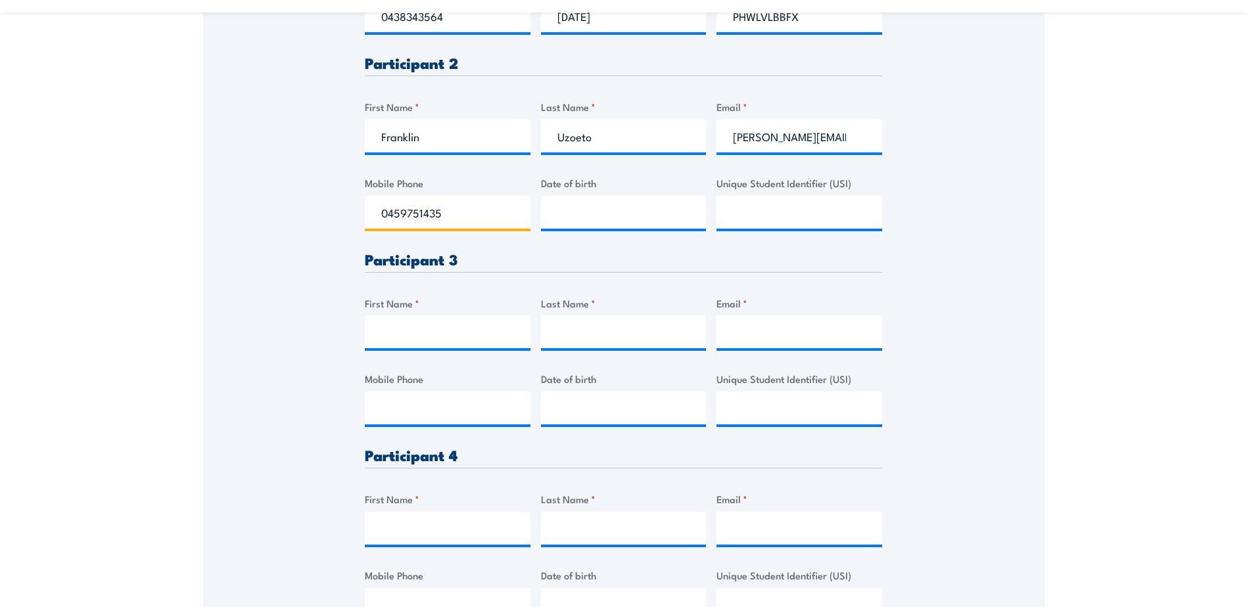
scroll to position [592, 0]
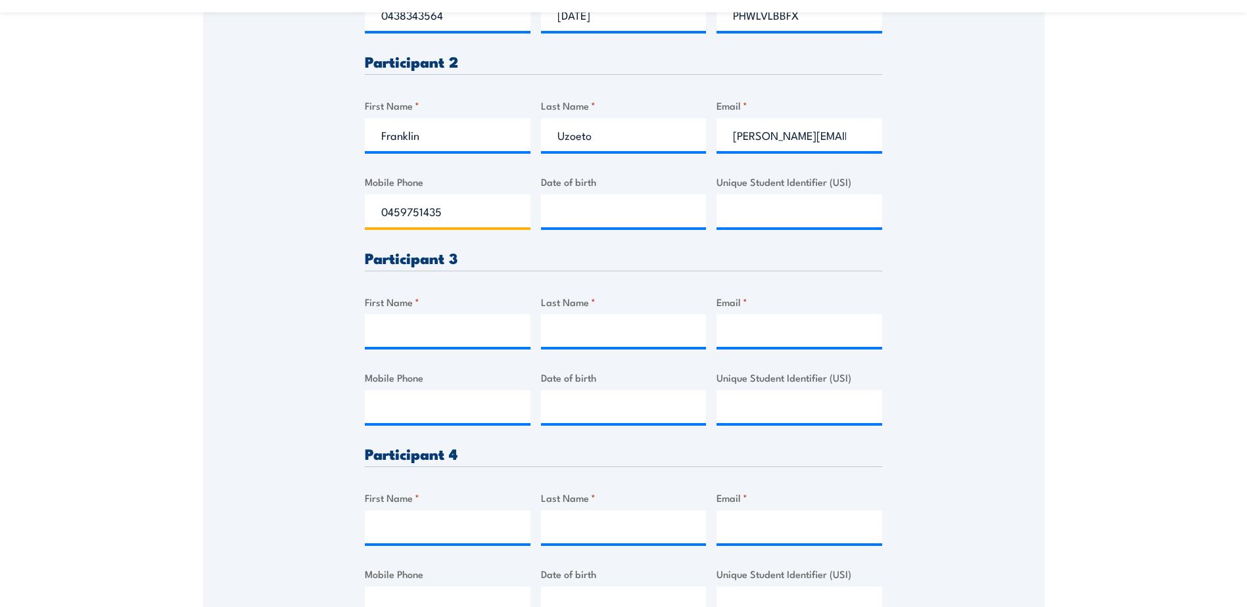
type input "0459751435"
click at [460, 323] on input "First Name *" at bounding box center [448, 330] width 166 height 33
click at [436, 399] on input "Mobile Phone" at bounding box center [448, 407] width 166 height 33
type input "0407582098"
type input "__/__/____"
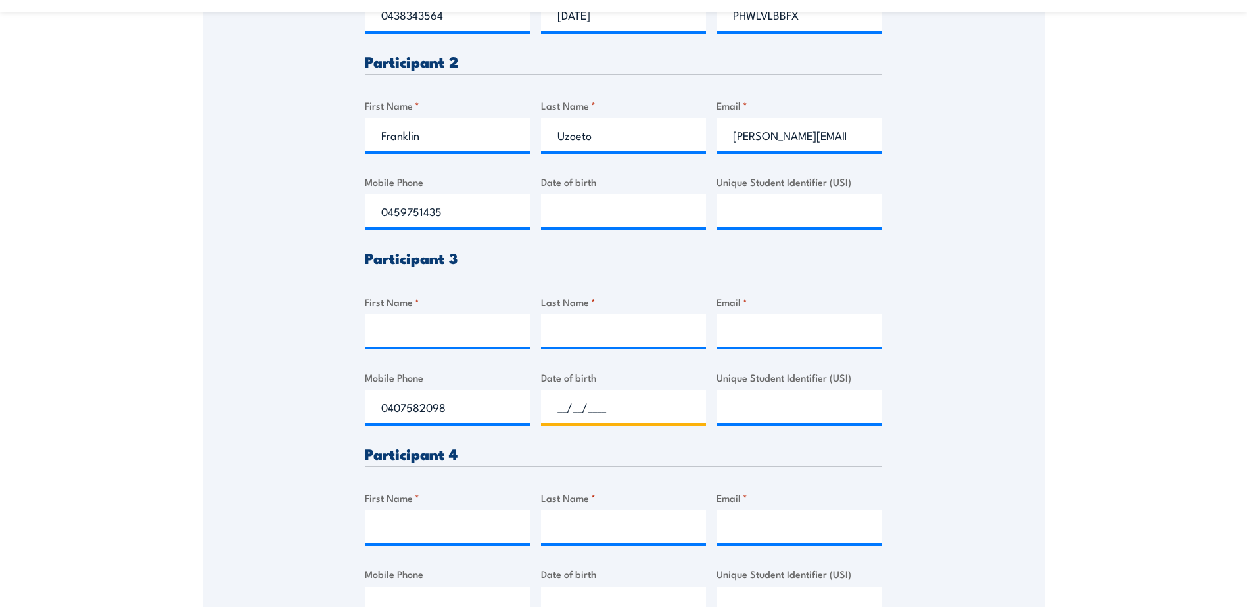
click at [599, 416] on input "__/__/____" at bounding box center [624, 407] width 166 height 33
click at [462, 333] on input "First Name *" at bounding box center [448, 330] width 166 height 33
type input "Courtney"
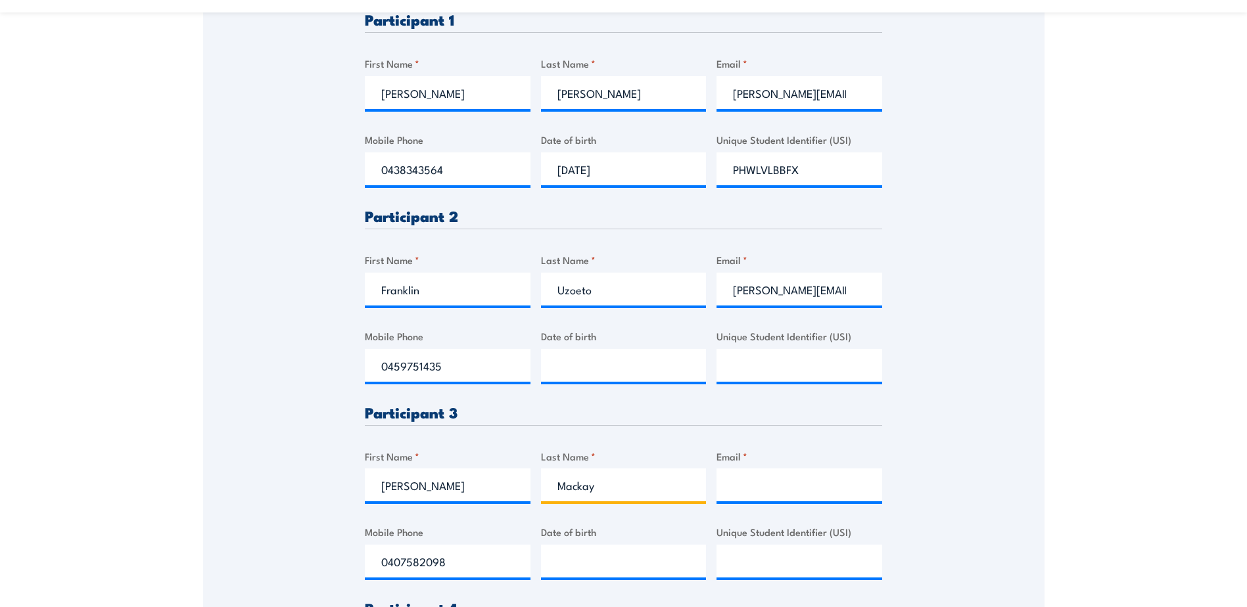
scroll to position [460, 0]
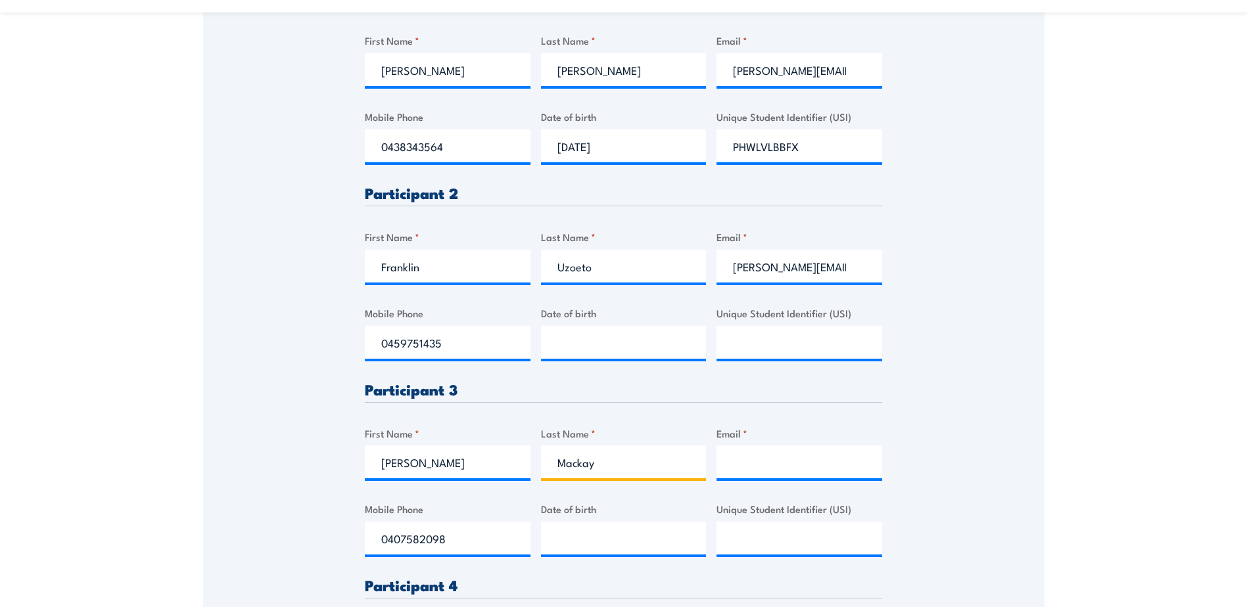
type input "Mackay"
click at [748, 466] on input "Email *" at bounding box center [800, 462] width 166 height 33
click at [736, 458] on input "Email *" at bounding box center [800, 462] width 166 height 33
paste input "courtney.mackay@lwb.org.au"
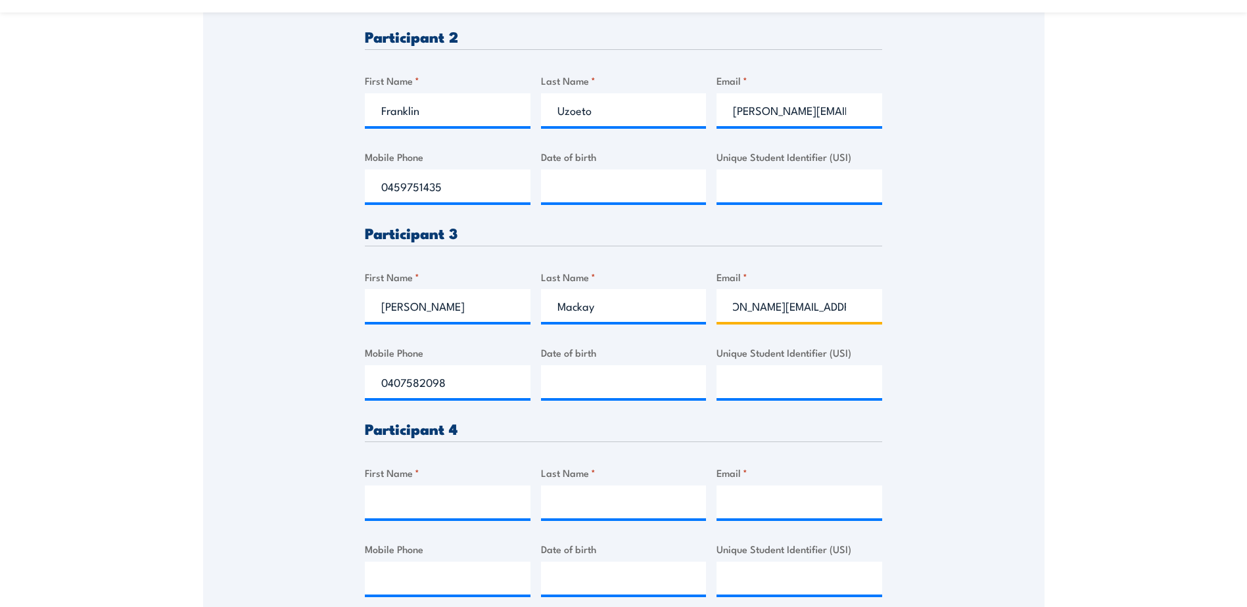
scroll to position [657, 0]
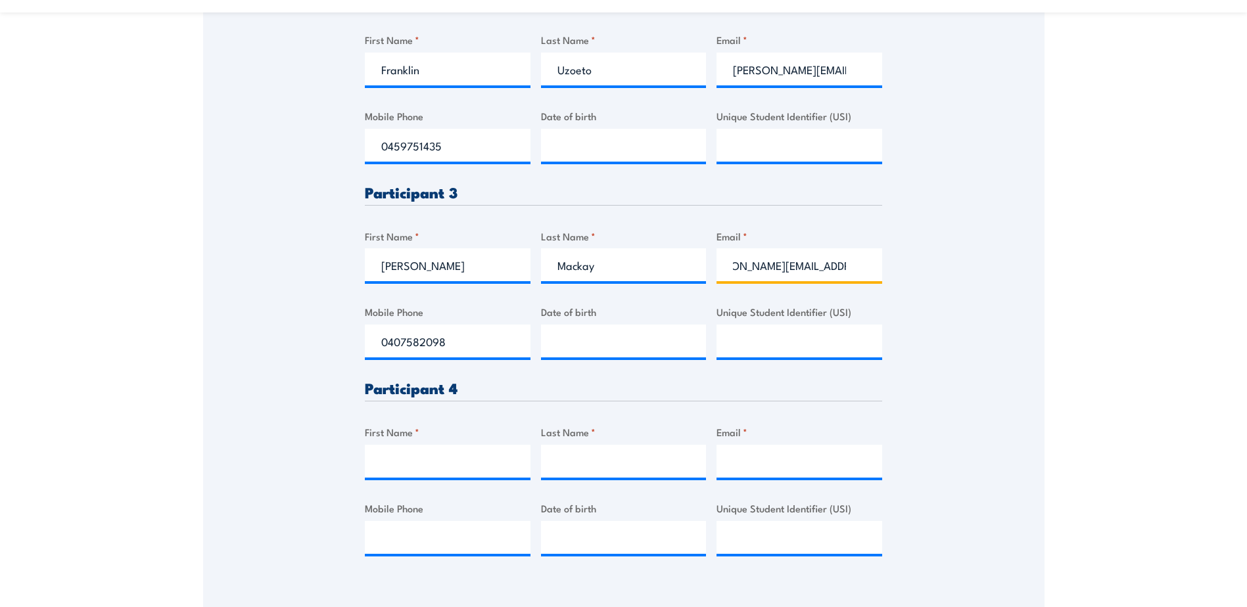
type input "courtney.mackay@lwb.org.au"
type input "__/__/____"
click at [644, 350] on input "__/__/____" at bounding box center [624, 341] width 166 height 33
click at [407, 472] on input "First Name *" at bounding box center [448, 461] width 166 height 33
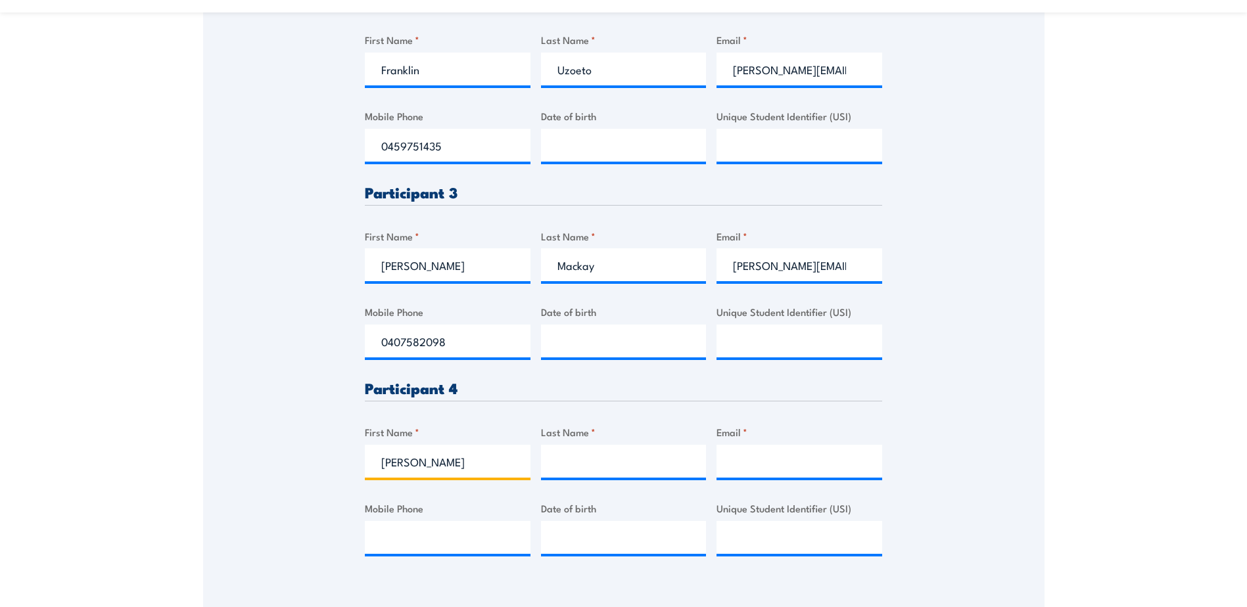
type input "Kim"
type input "Nguyen"
click at [447, 539] on input "Mobile Phone" at bounding box center [448, 537] width 166 height 33
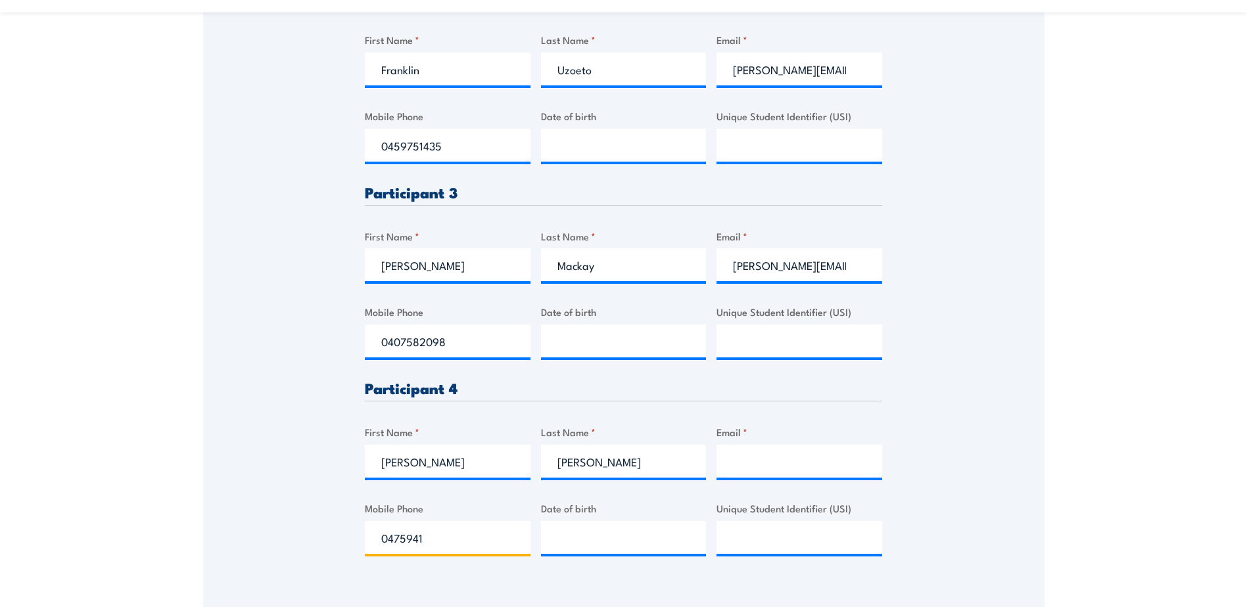
type input "0475941392"
type input "kim.nguyen@lwb.org.au"
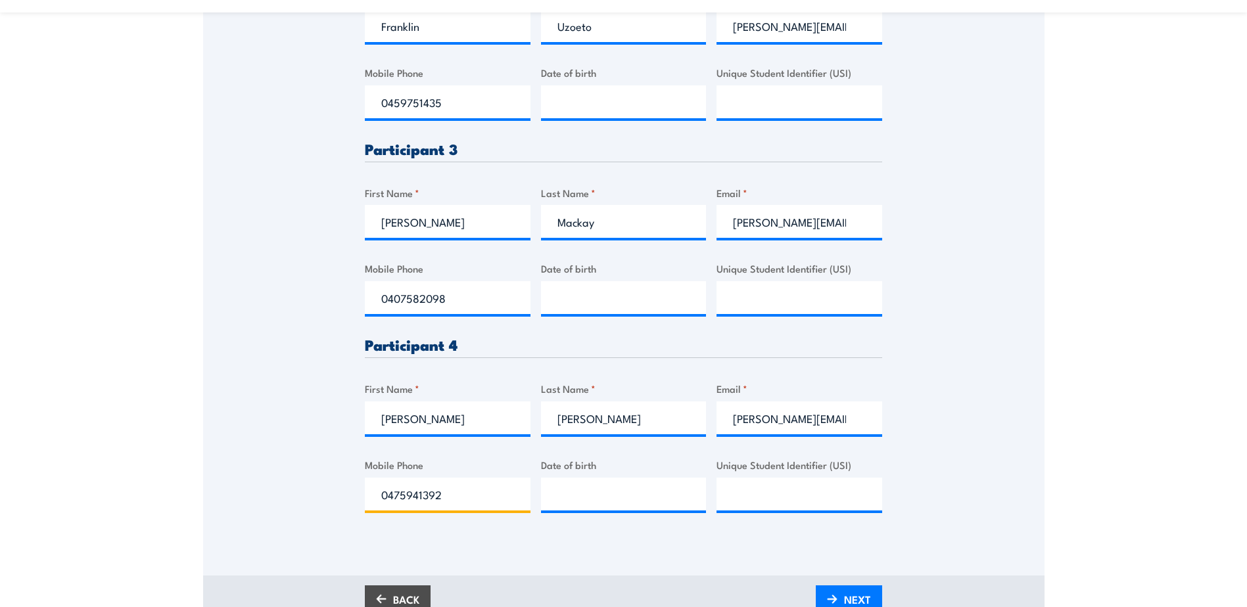
scroll to position [723, 0]
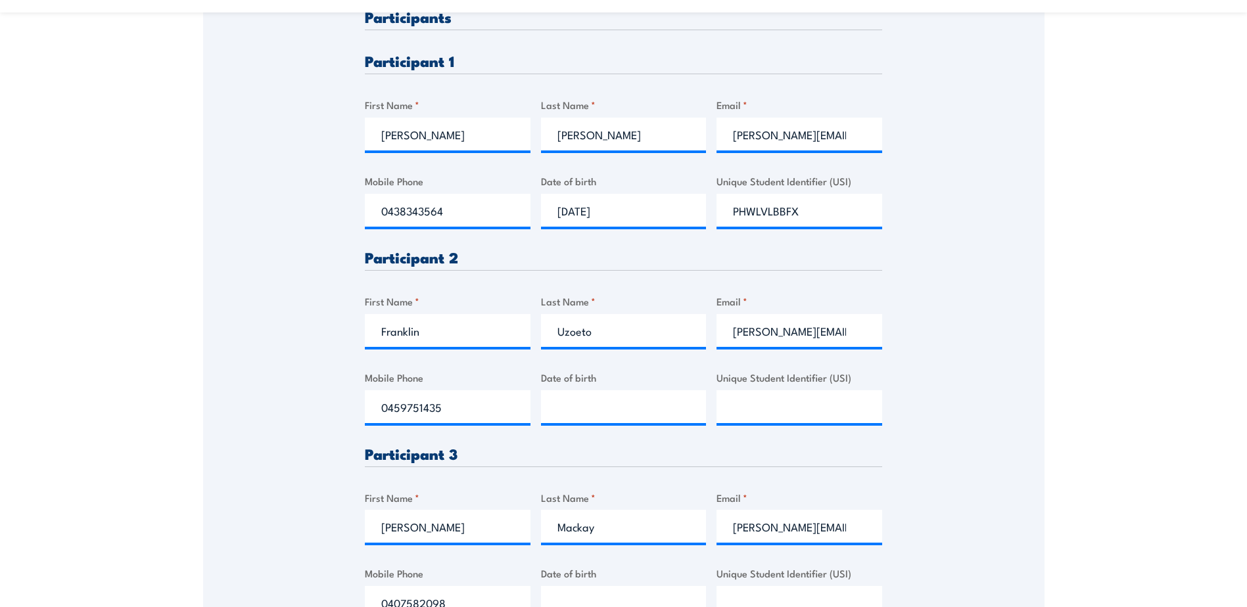
scroll to position [394, 0]
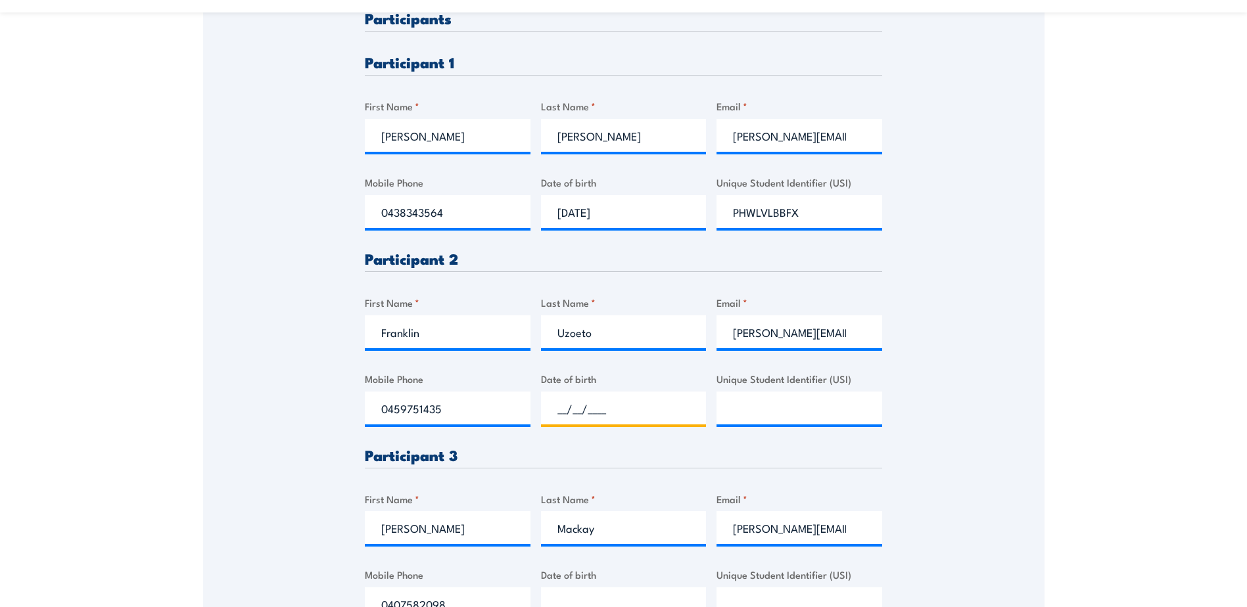
click at [586, 406] on input "__/__/____" at bounding box center [624, 408] width 166 height 33
type input "26/05/1984"
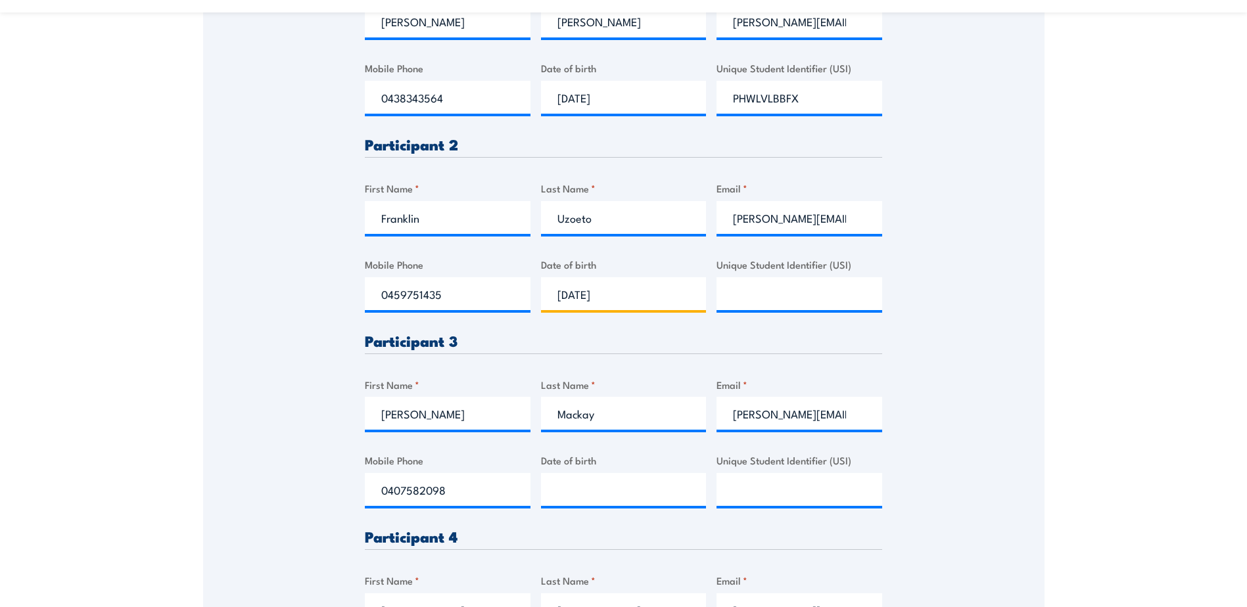
scroll to position [592, 0]
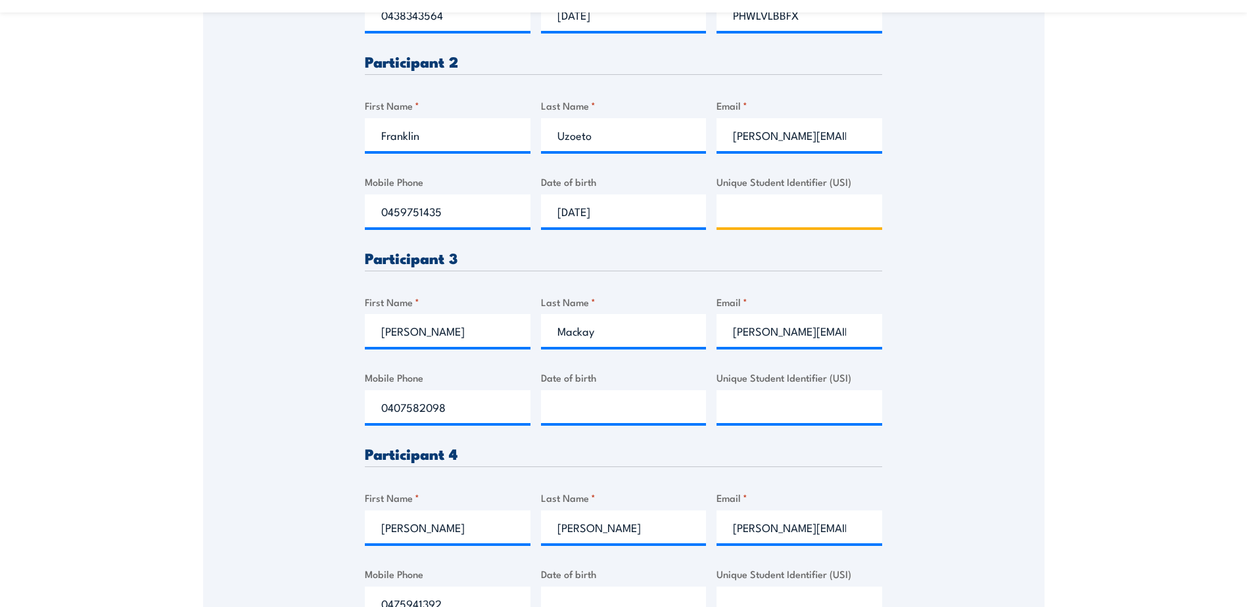
click at [810, 212] on input "Unique Student Identifier (USI)" at bounding box center [800, 211] width 166 height 33
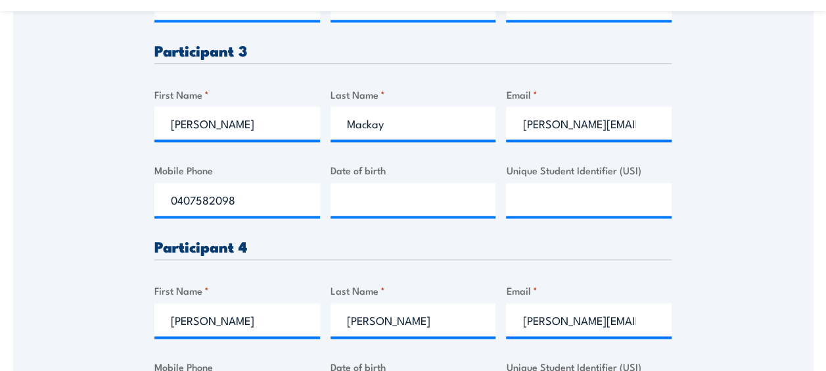
scroll to position [723, 0]
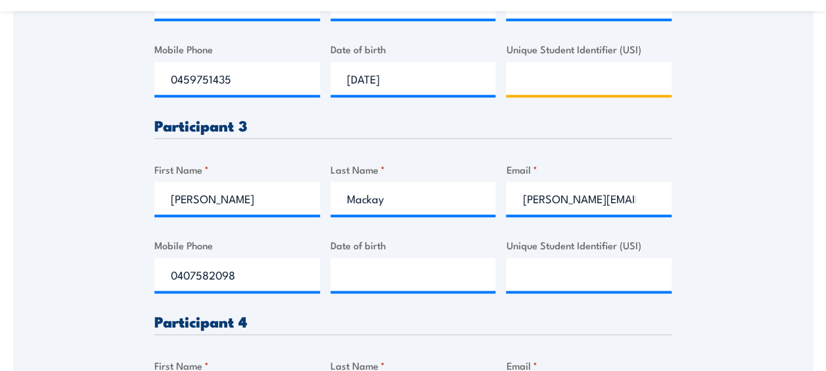
click at [540, 79] on input "Unique Student Identifier (USI)" at bounding box center [589, 78] width 166 height 33
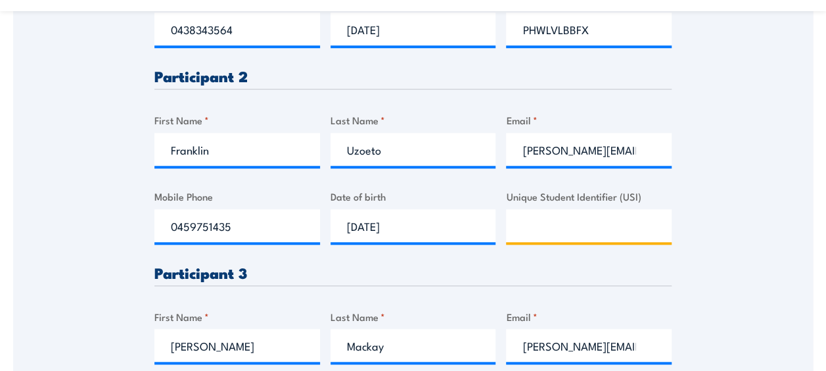
scroll to position [526, 0]
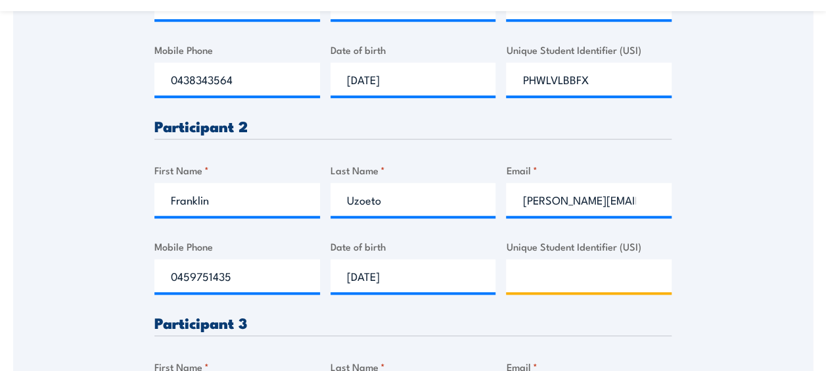
paste input "2AYWCJQ7QW"
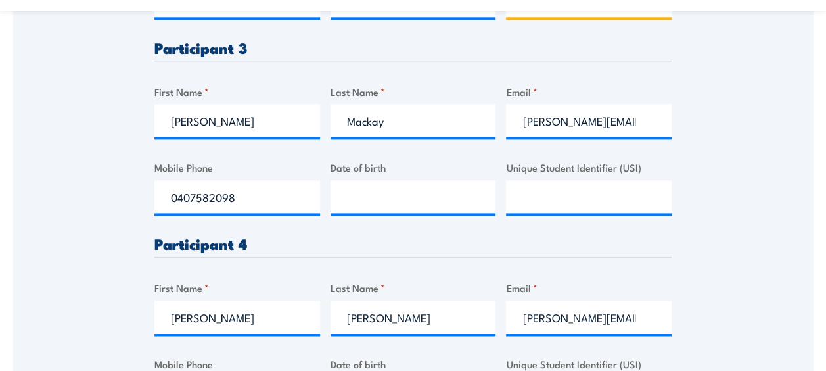
scroll to position [855, 0]
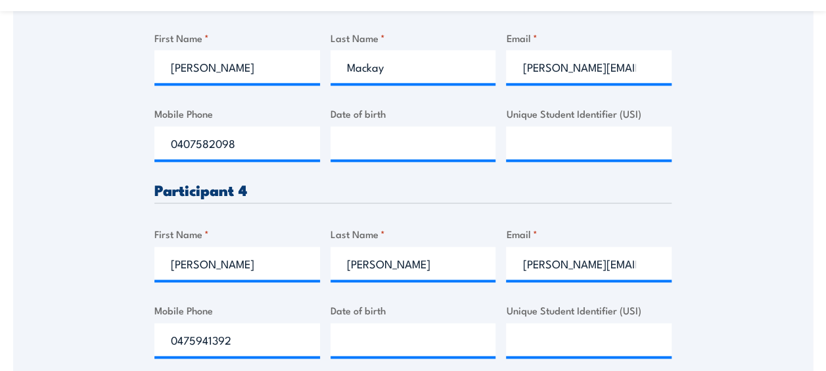
type input "2AYWCJQ7QW"
type input "__/__/____"
click at [389, 128] on input "__/__/____" at bounding box center [414, 142] width 166 height 33
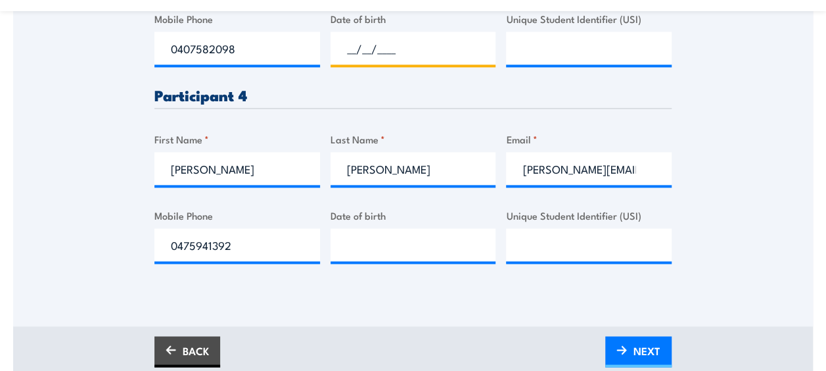
scroll to position [920, 0]
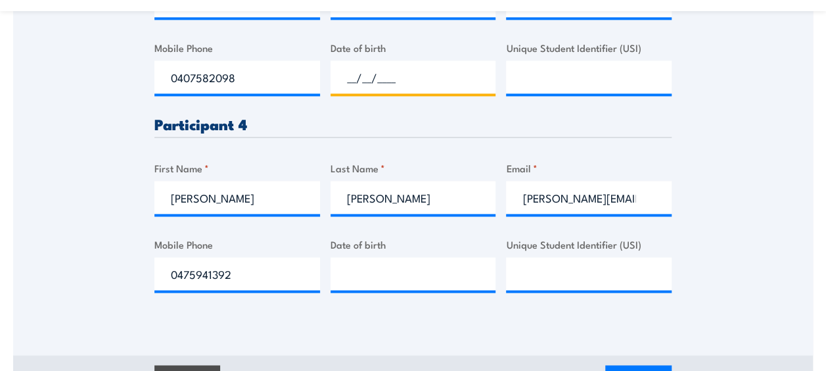
click at [351, 72] on input "__/__/____" at bounding box center [414, 76] width 166 height 33
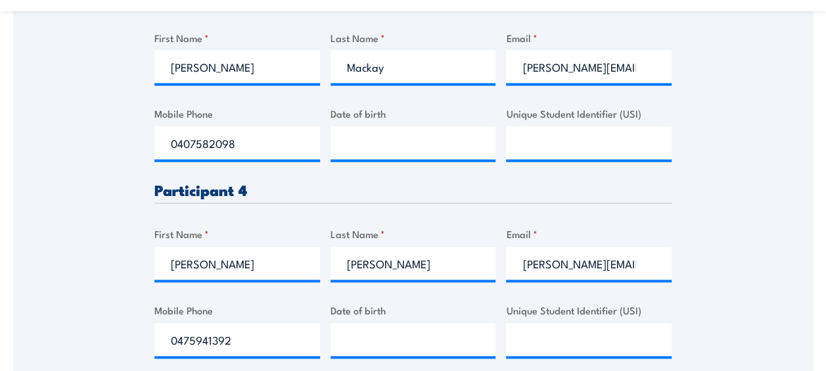
scroll to position [986, 0]
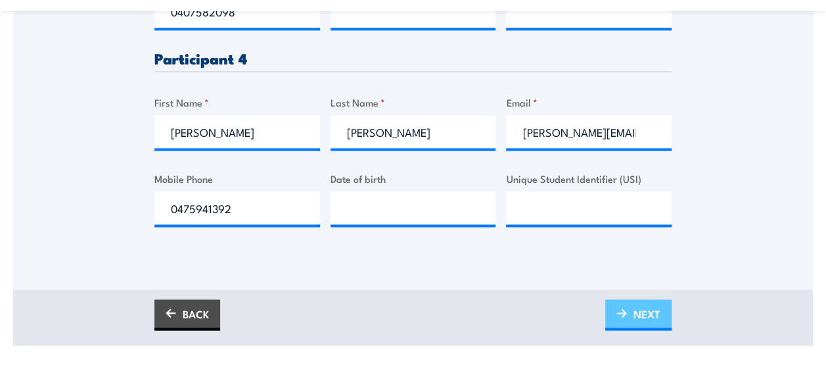
click at [663, 312] on link "NEXT" at bounding box center [639, 314] width 66 height 31
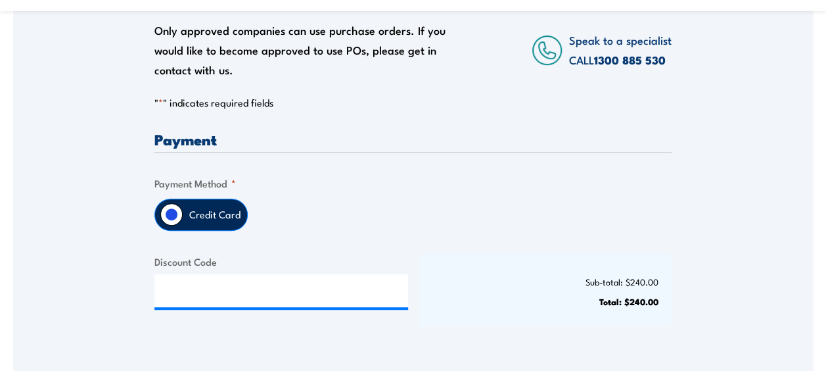
scroll to position [329, 0]
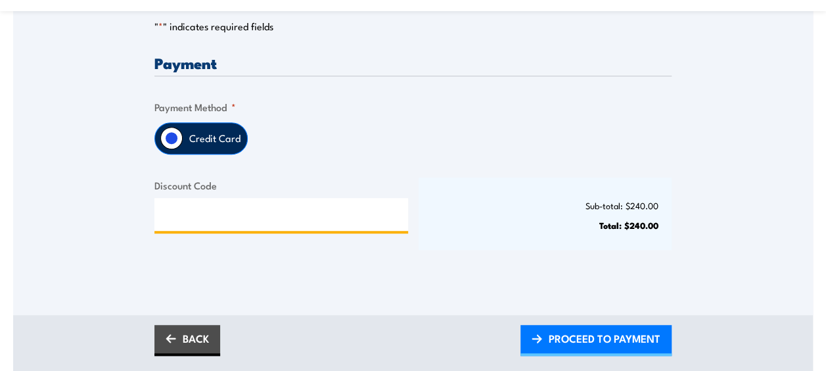
click at [212, 208] on input "Discount Code" at bounding box center [282, 214] width 254 height 33
click at [190, 145] on label "Credit Card" at bounding box center [215, 138] width 64 height 31
click at [183, 145] on input "Credit Card" at bounding box center [171, 138] width 22 height 22
click at [178, 137] on input "Credit Card" at bounding box center [171, 138] width 22 height 22
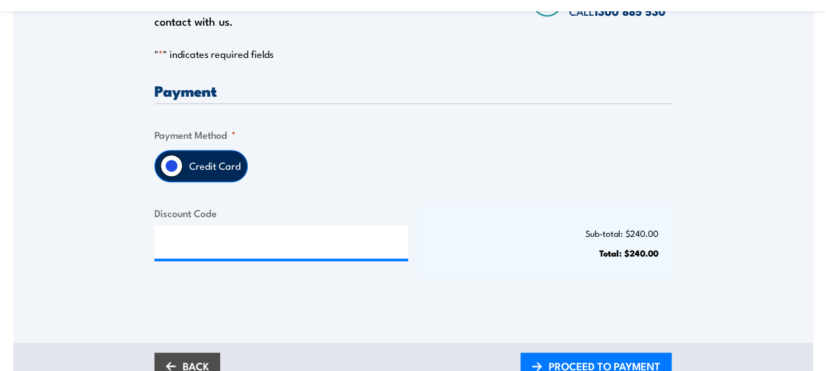
scroll to position [394, 0]
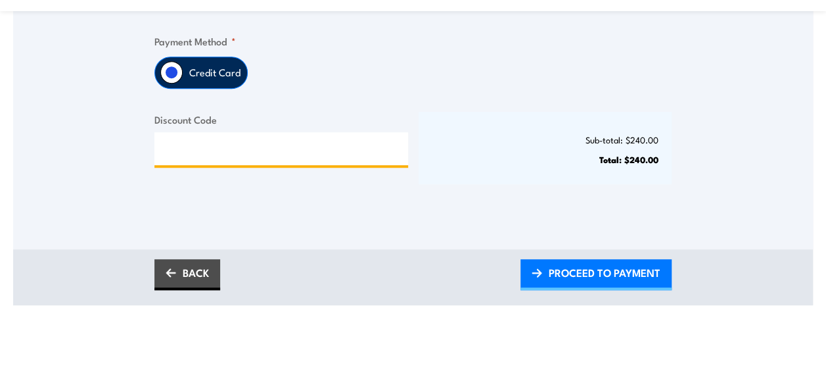
click at [217, 156] on input "Discount Code" at bounding box center [282, 148] width 254 height 33
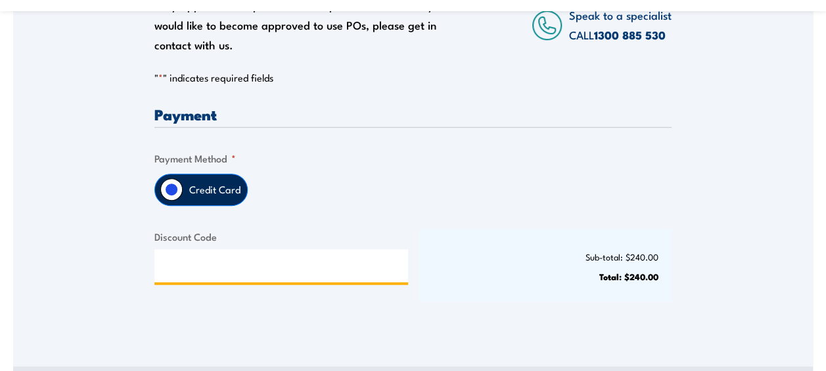
scroll to position [460, 0]
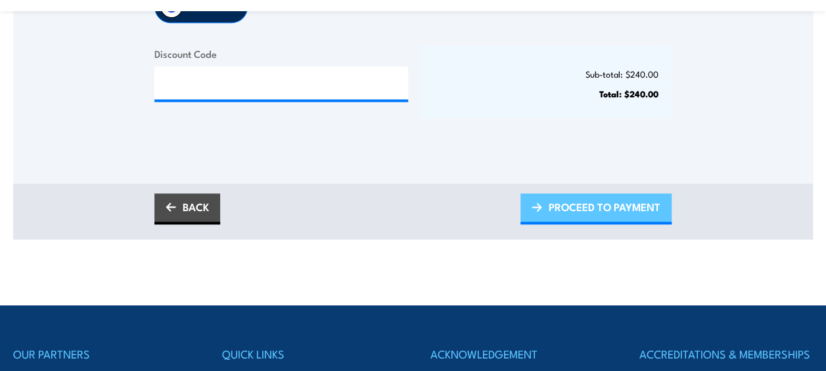
click at [612, 200] on span "PROCEED TO PAYMENT" at bounding box center [605, 206] width 112 height 35
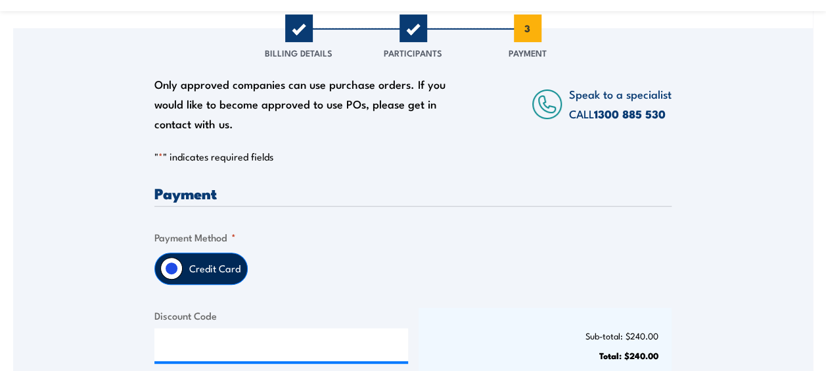
scroll to position [197, 0]
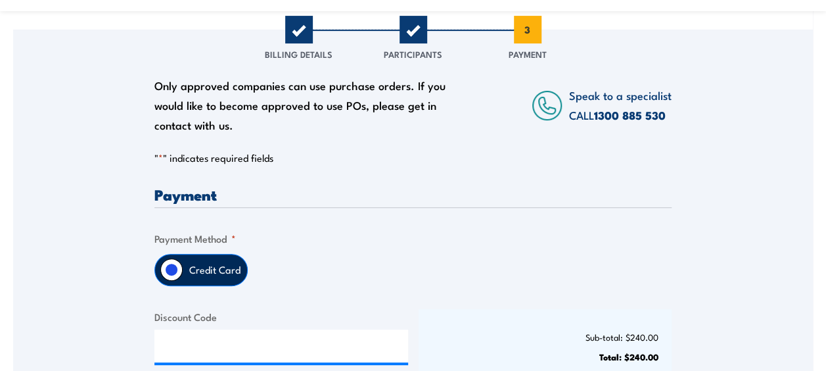
click at [163, 195] on h3 "Payment" at bounding box center [413, 194] width 517 height 15
click at [193, 272] on label "Credit Card" at bounding box center [215, 269] width 64 height 31
click at [183, 272] on input "Credit Card" at bounding box center [171, 269] width 22 height 22
click at [217, 338] on input "Discount Code" at bounding box center [282, 345] width 254 height 33
